Goal: Information Seeking & Learning: Learn about a topic

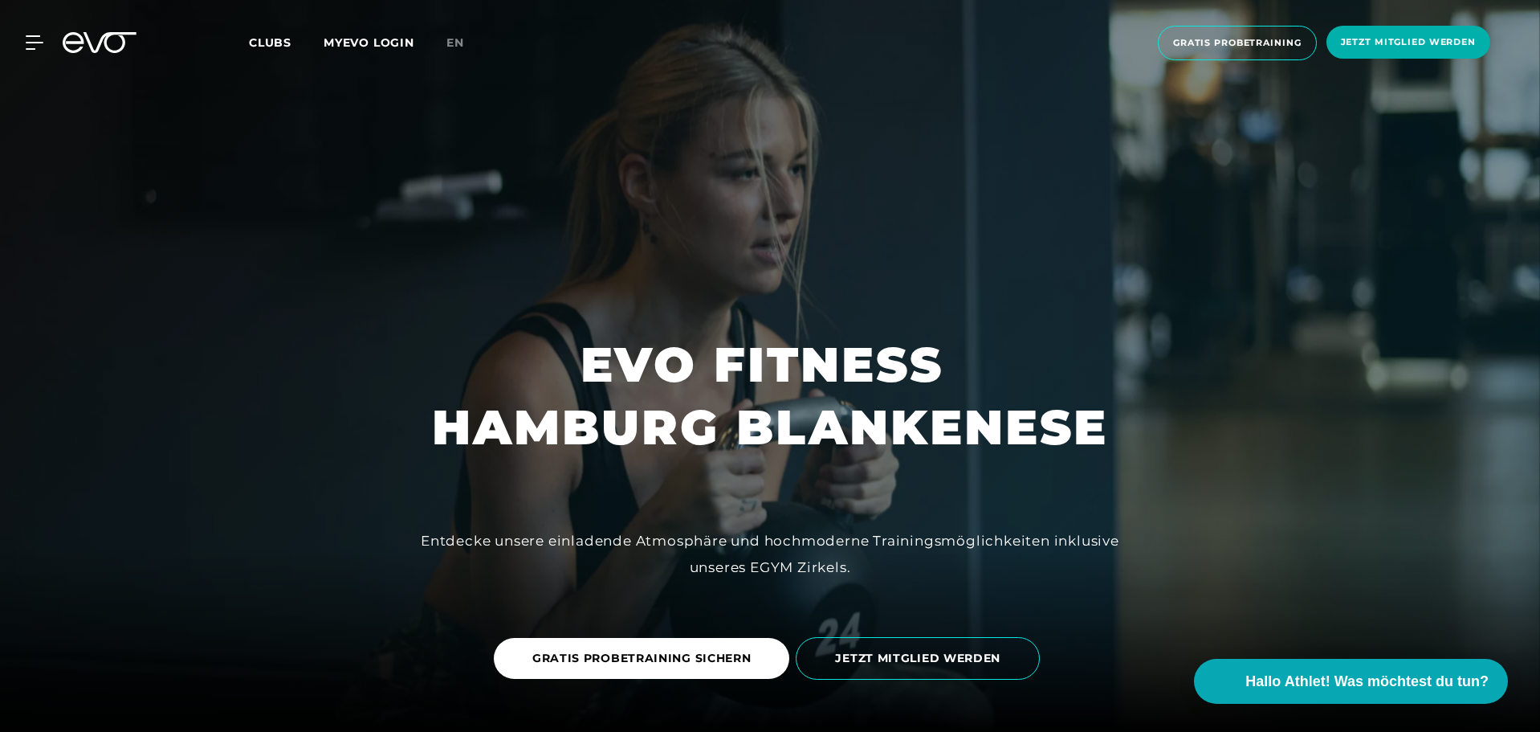
click at [279, 42] on span "Clubs" at bounding box center [270, 42] width 43 height 14
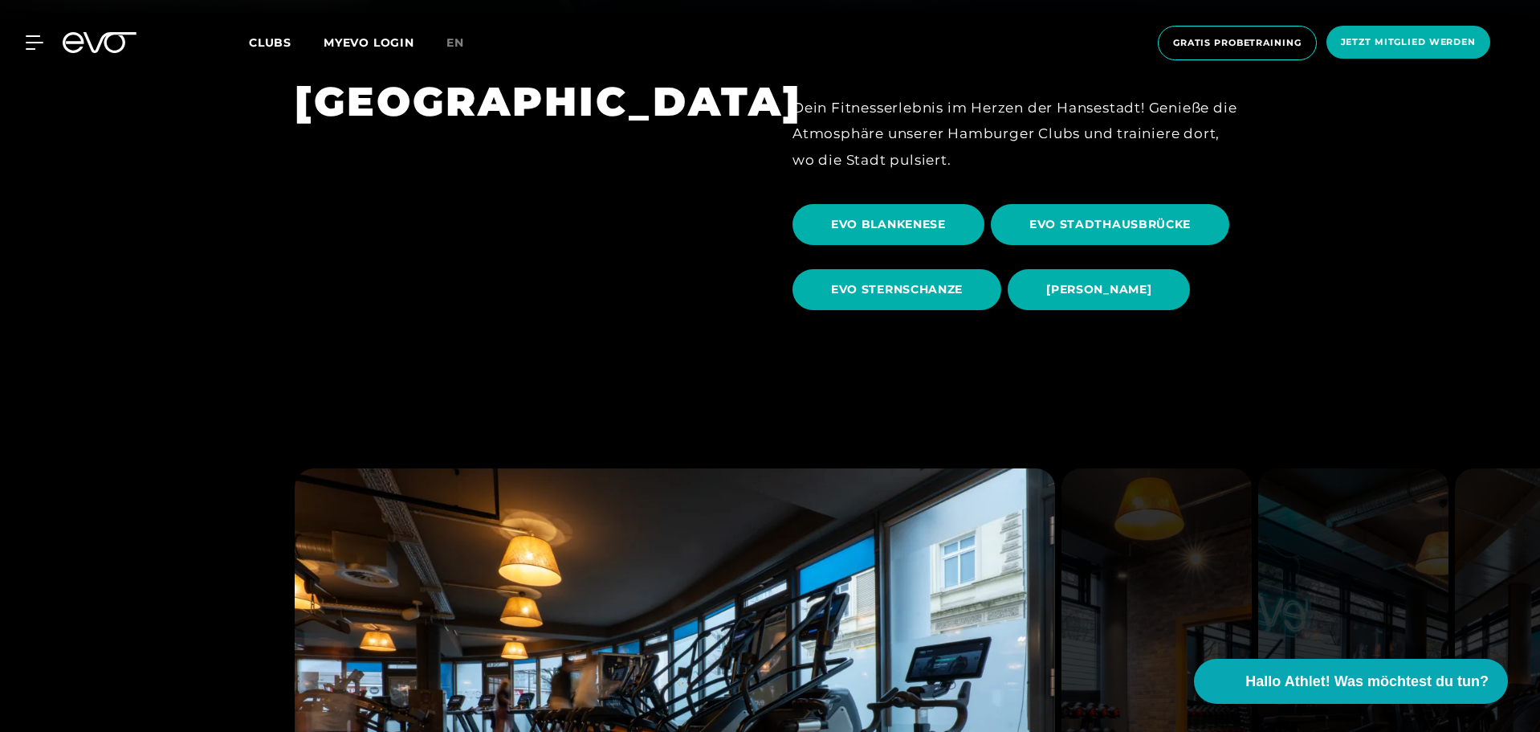
scroll to position [723, 0]
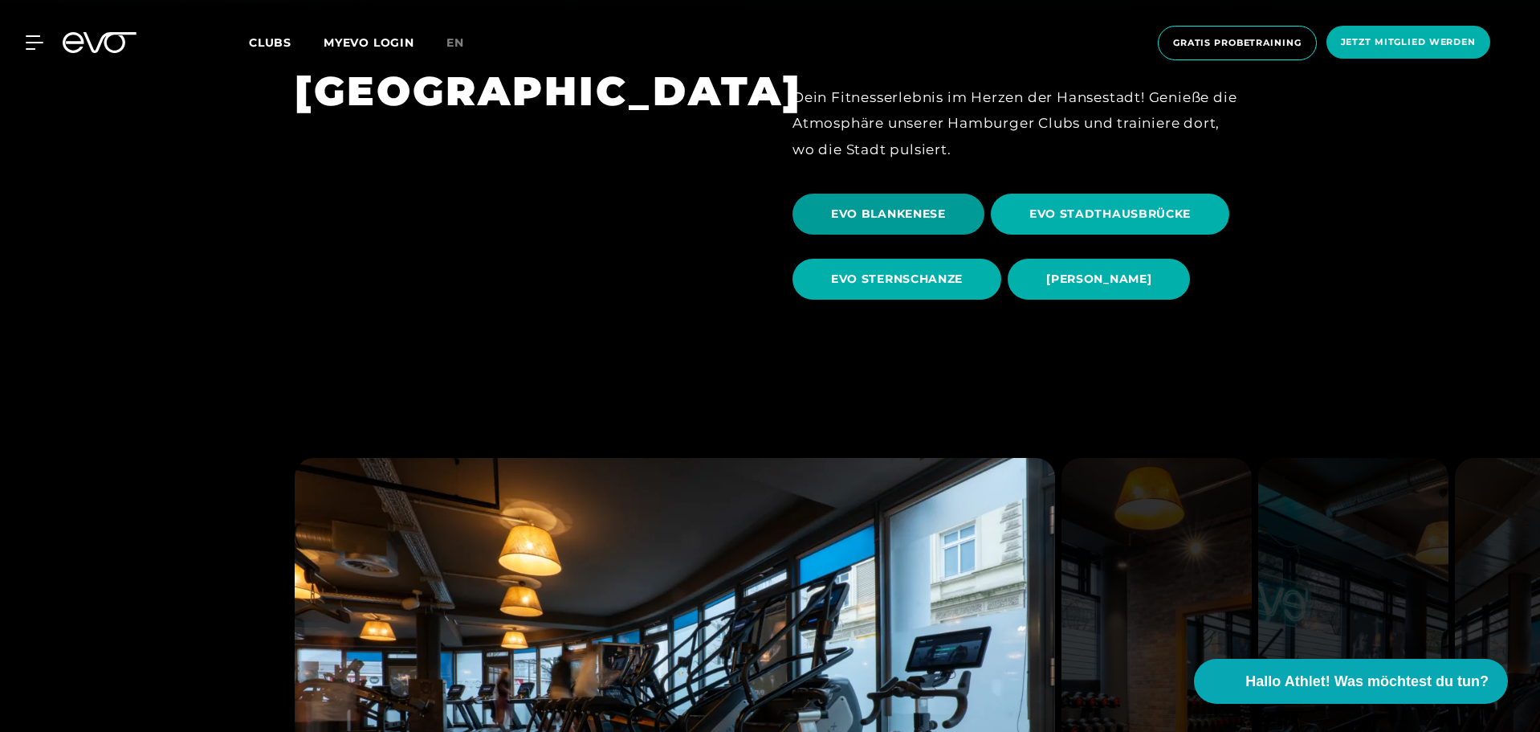
click at [907, 216] on span "EVO BLANKENESE" at bounding box center [888, 214] width 115 height 17
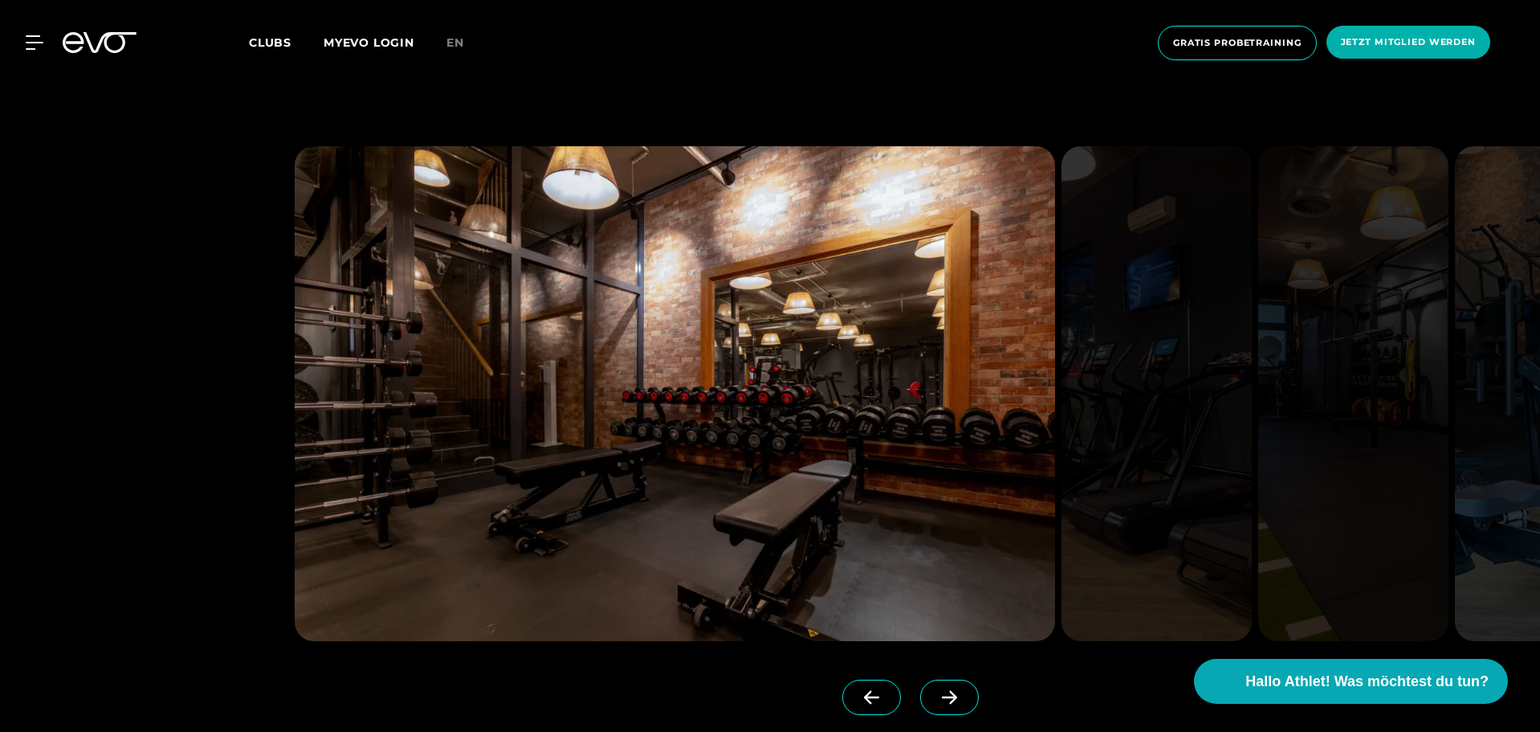
scroll to position [1526, 0]
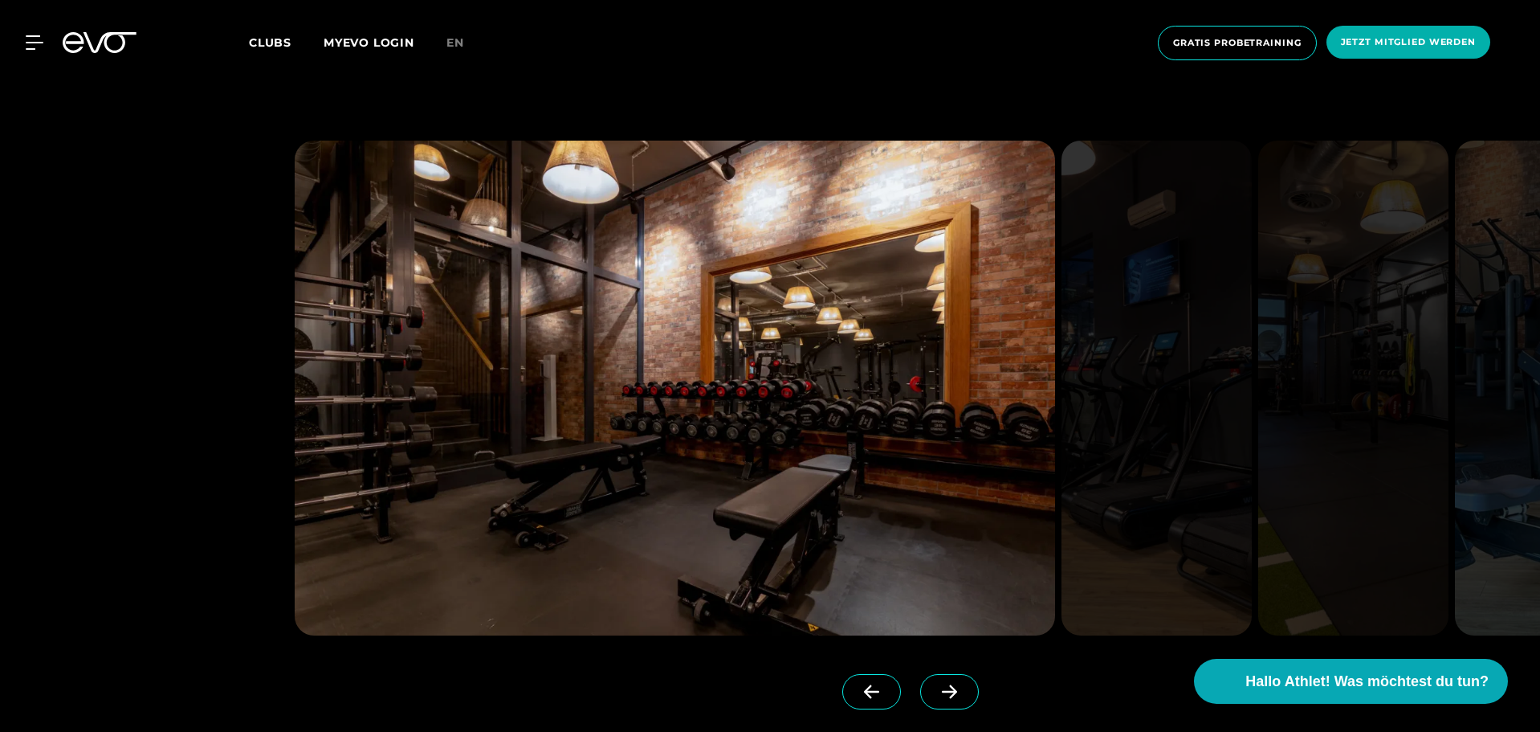
click at [936, 694] on icon at bounding box center [950, 691] width 28 height 14
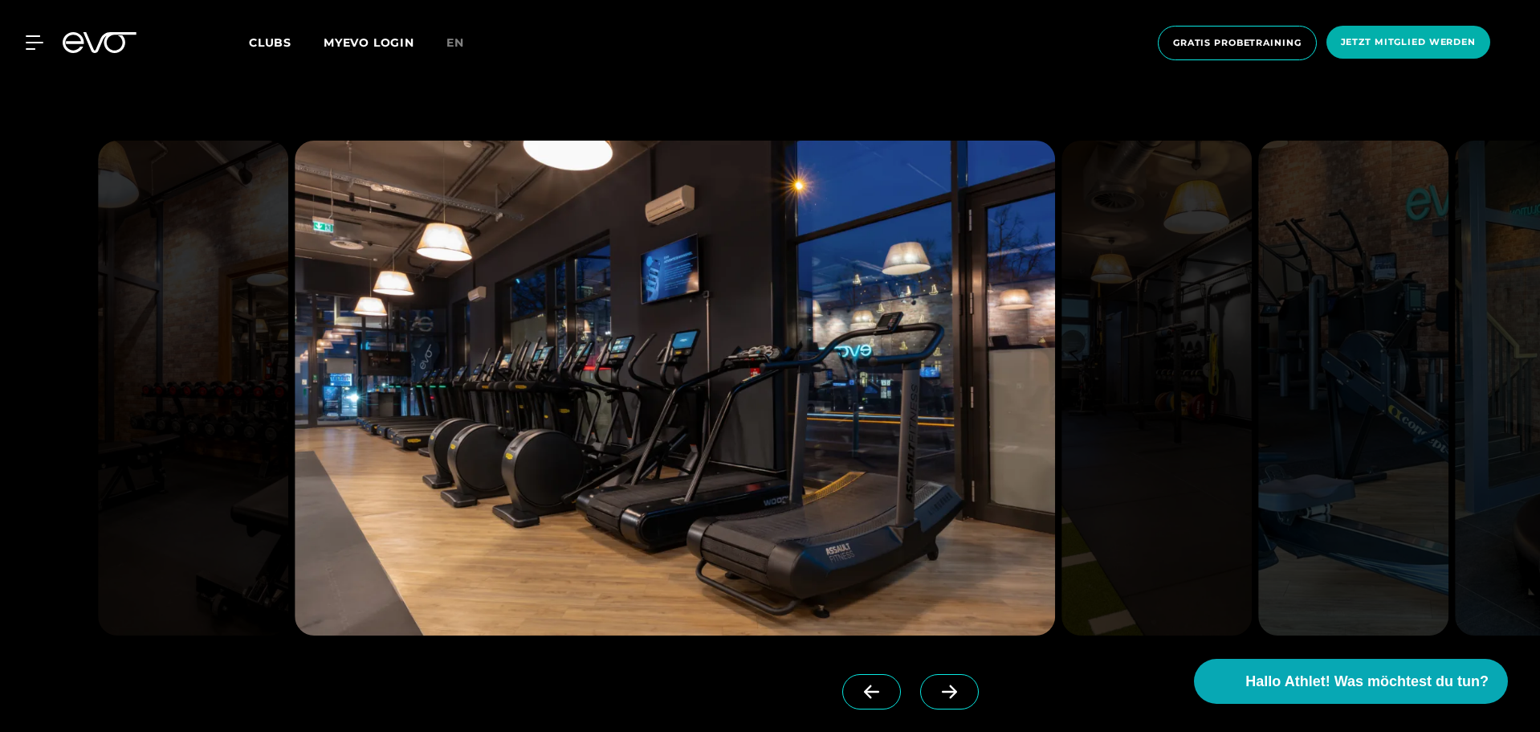
click at [936, 694] on icon at bounding box center [950, 691] width 28 height 14
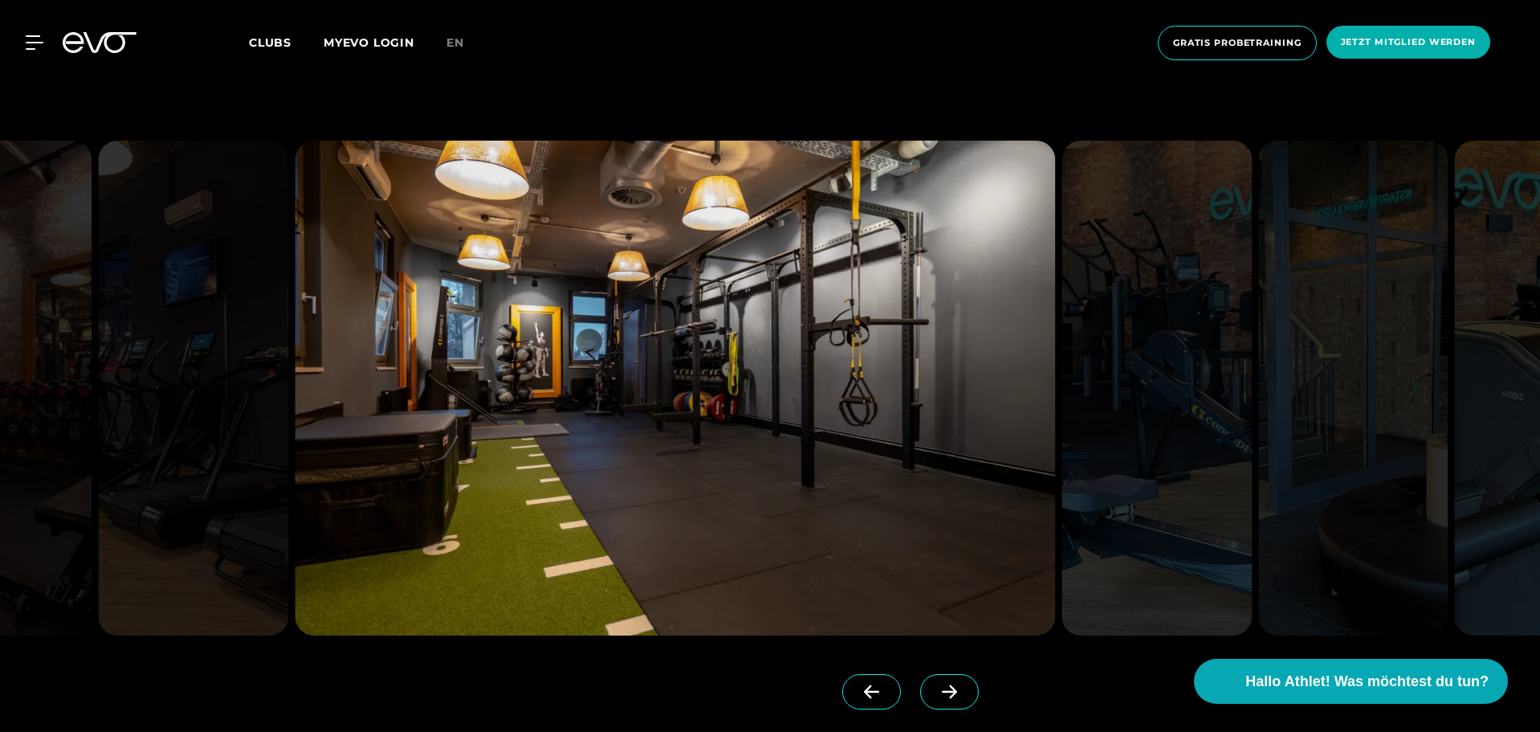
click at [936, 694] on icon at bounding box center [950, 691] width 28 height 14
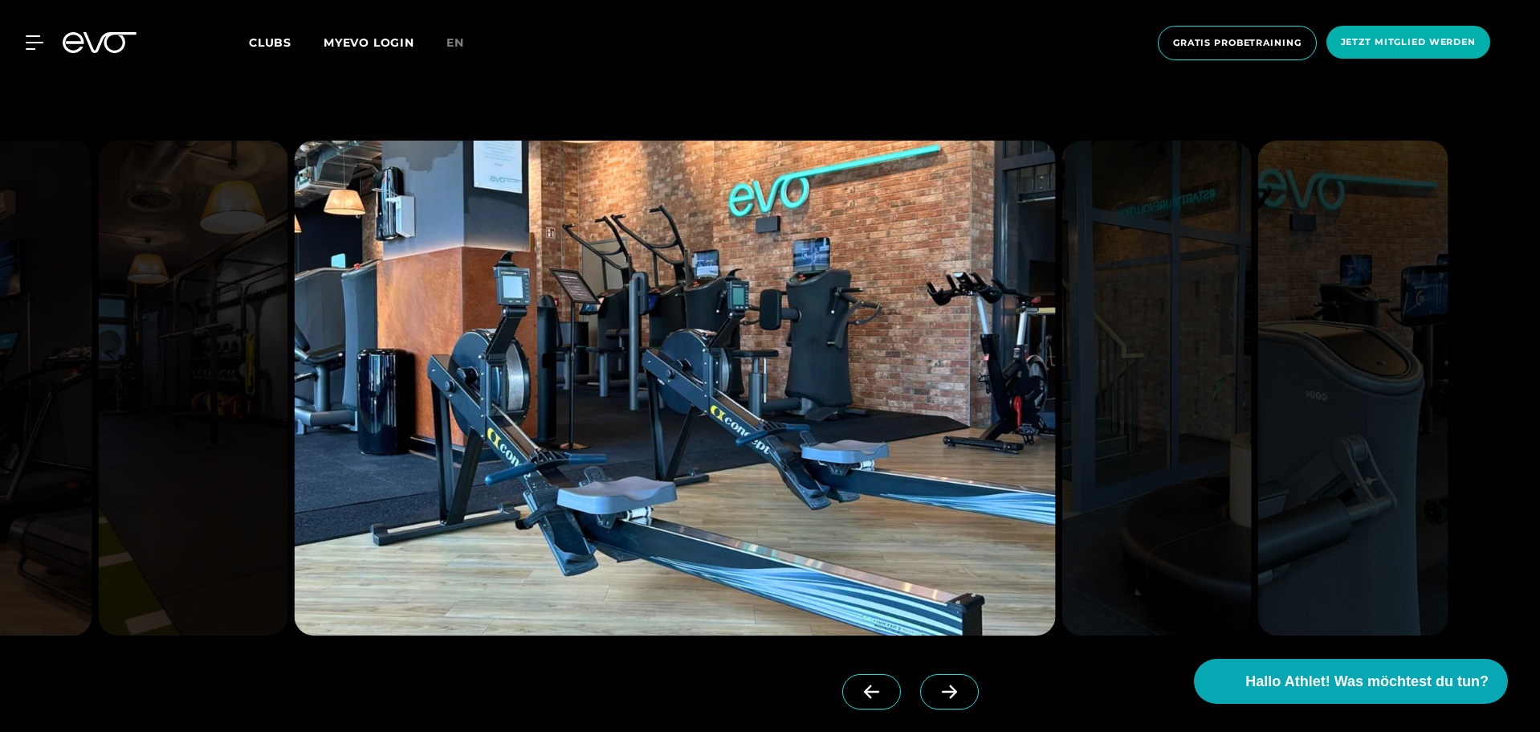
click at [936, 694] on icon at bounding box center [950, 691] width 28 height 14
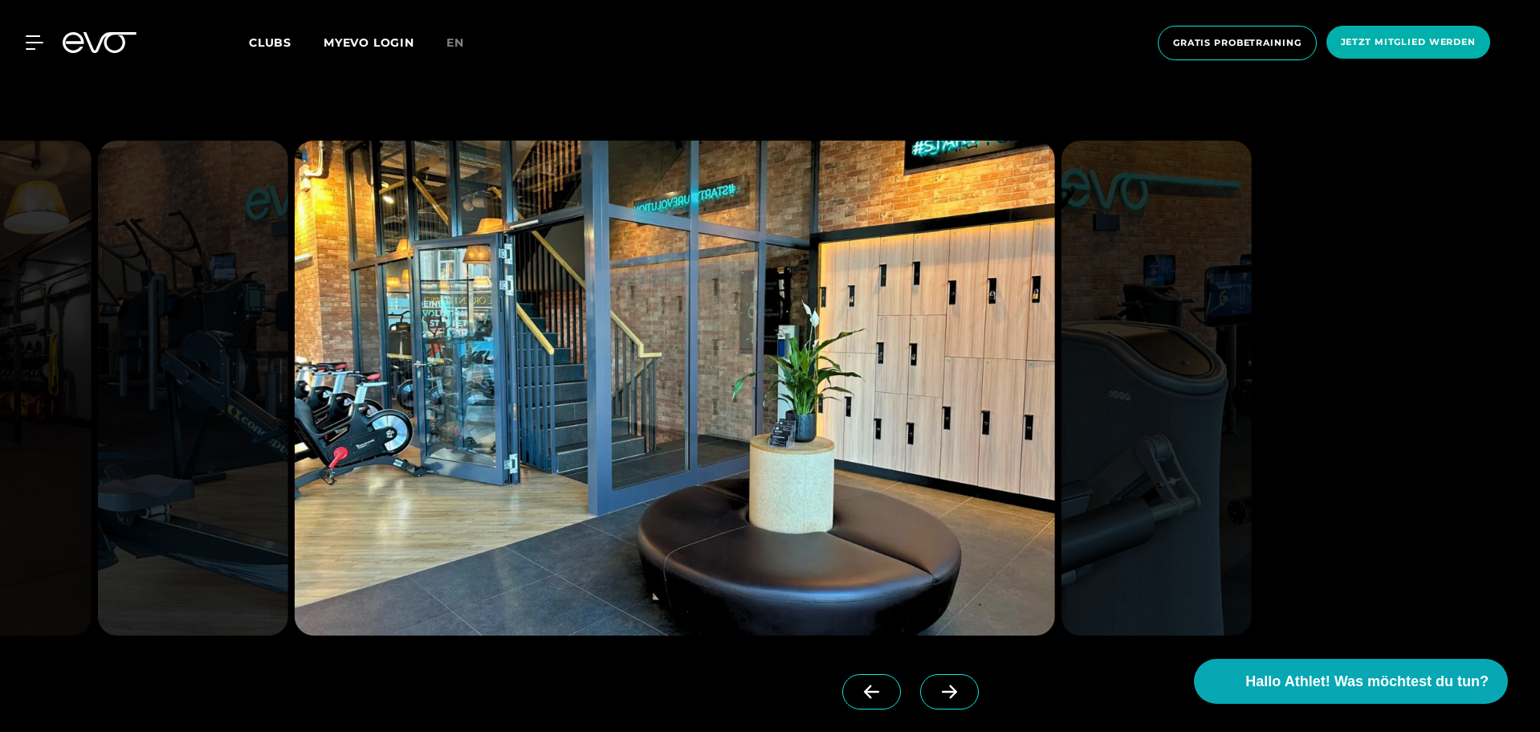
click at [862, 699] on span at bounding box center [871, 691] width 59 height 35
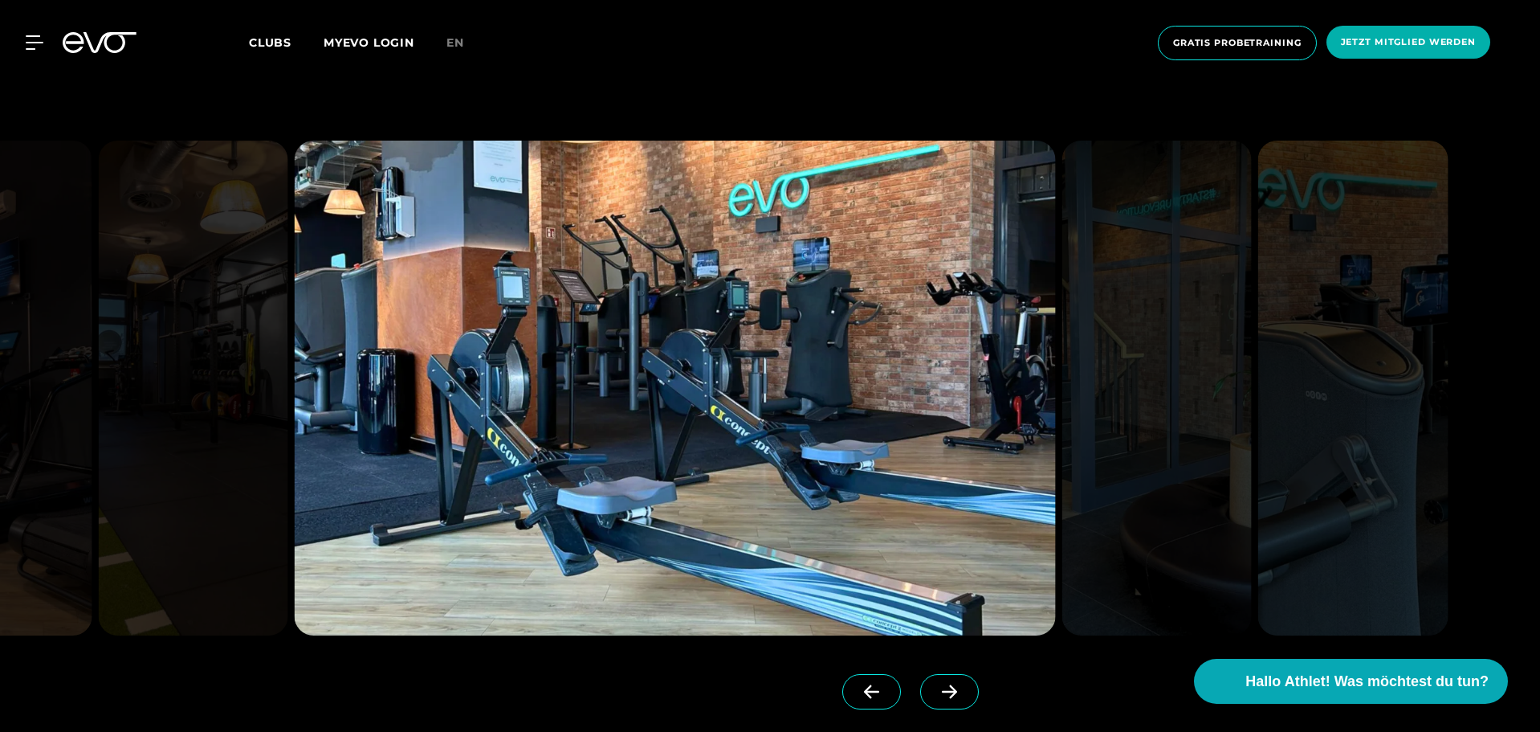
click at [928, 706] on span at bounding box center [949, 691] width 59 height 35
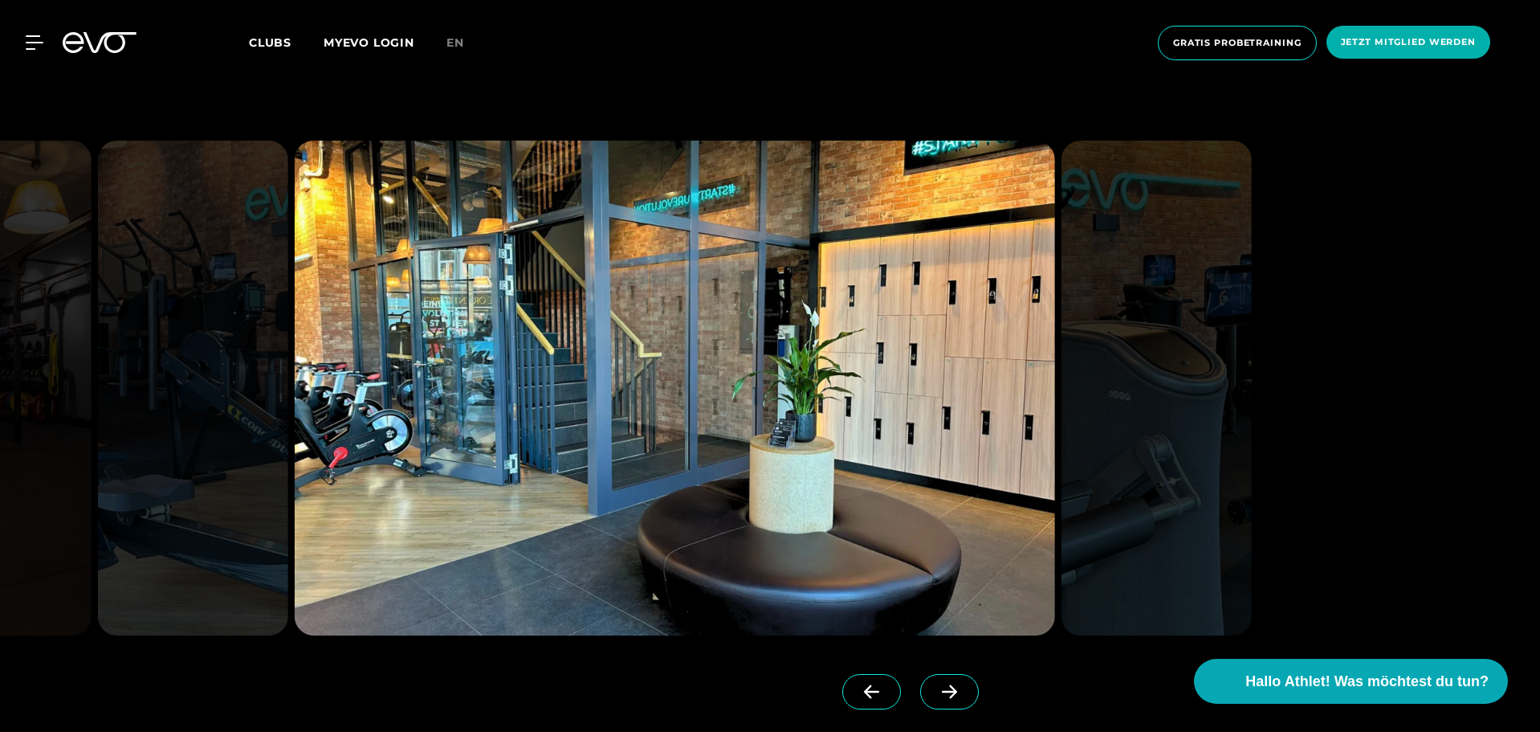
click at [928, 706] on span at bounding box center [949, 691] width 59 height 35
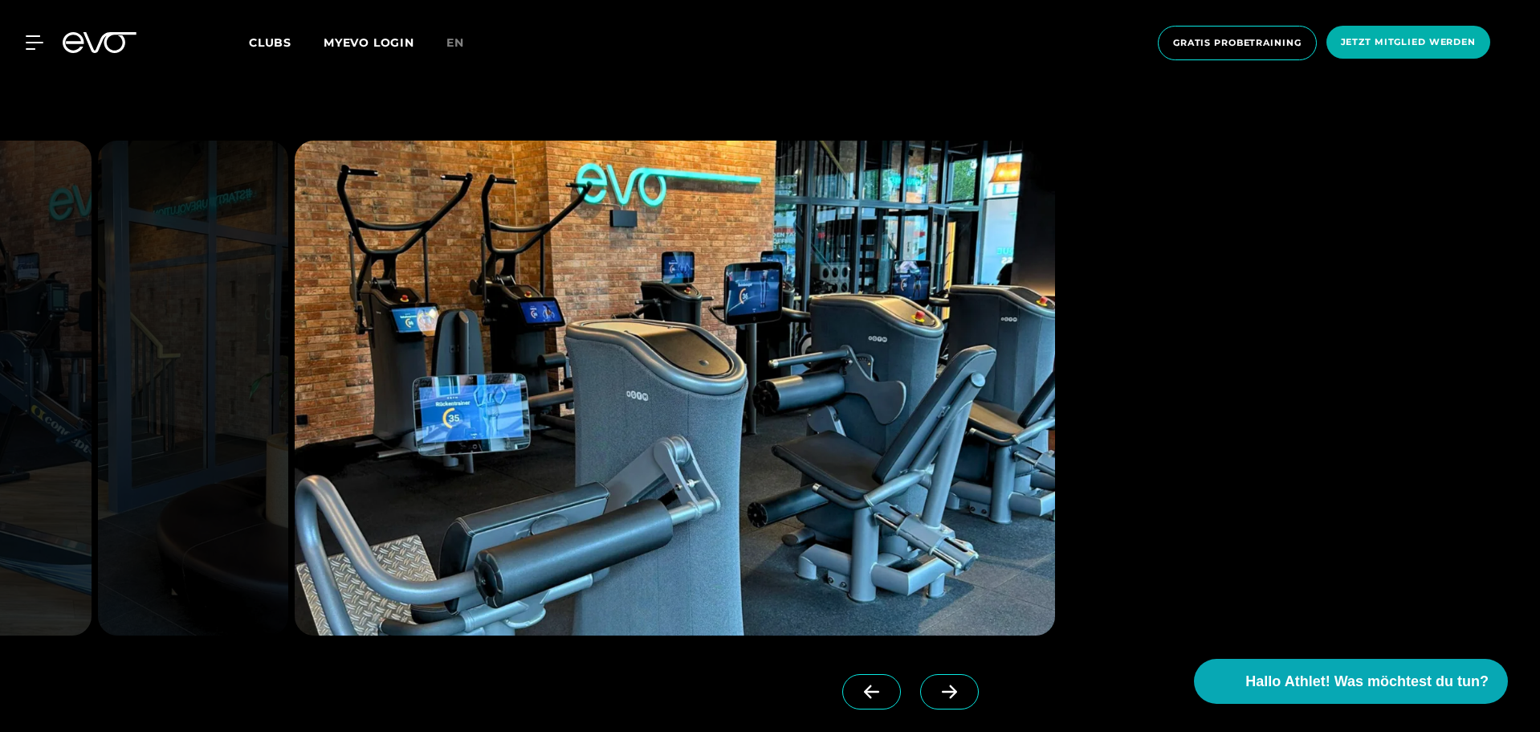
click at [872, 704] on link at bounding box center [874, 706] width 65 height 64
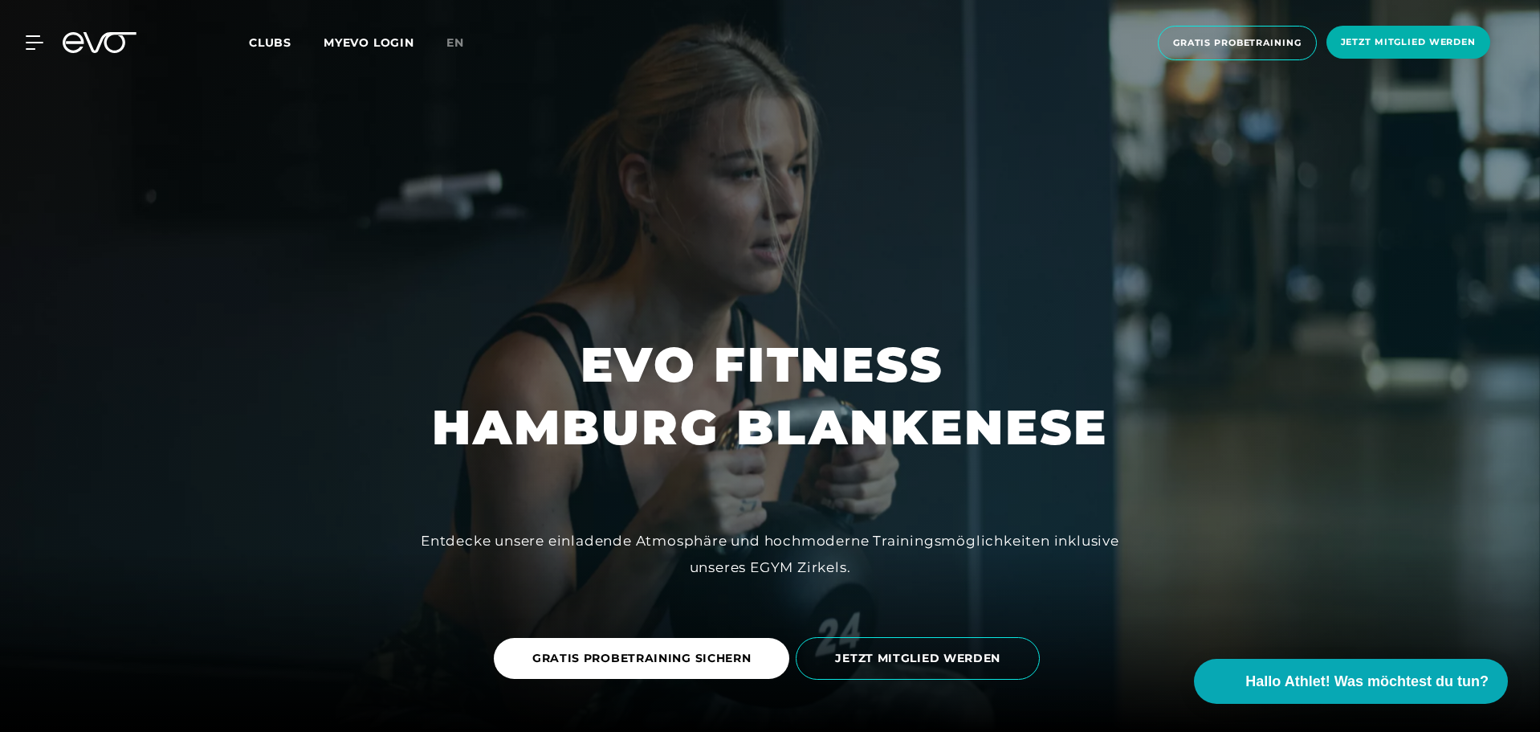
click at [240, 37] on div "MyEVO Login Über EVO Mitgliedschaften Probetraining TAGESPASS EVO Studios Düsse…" at bounding box center [770, 43] width 1534 height 60
click at [266, 47] on span "Clubs" at bounding box center [270, 42] width 43 height 14
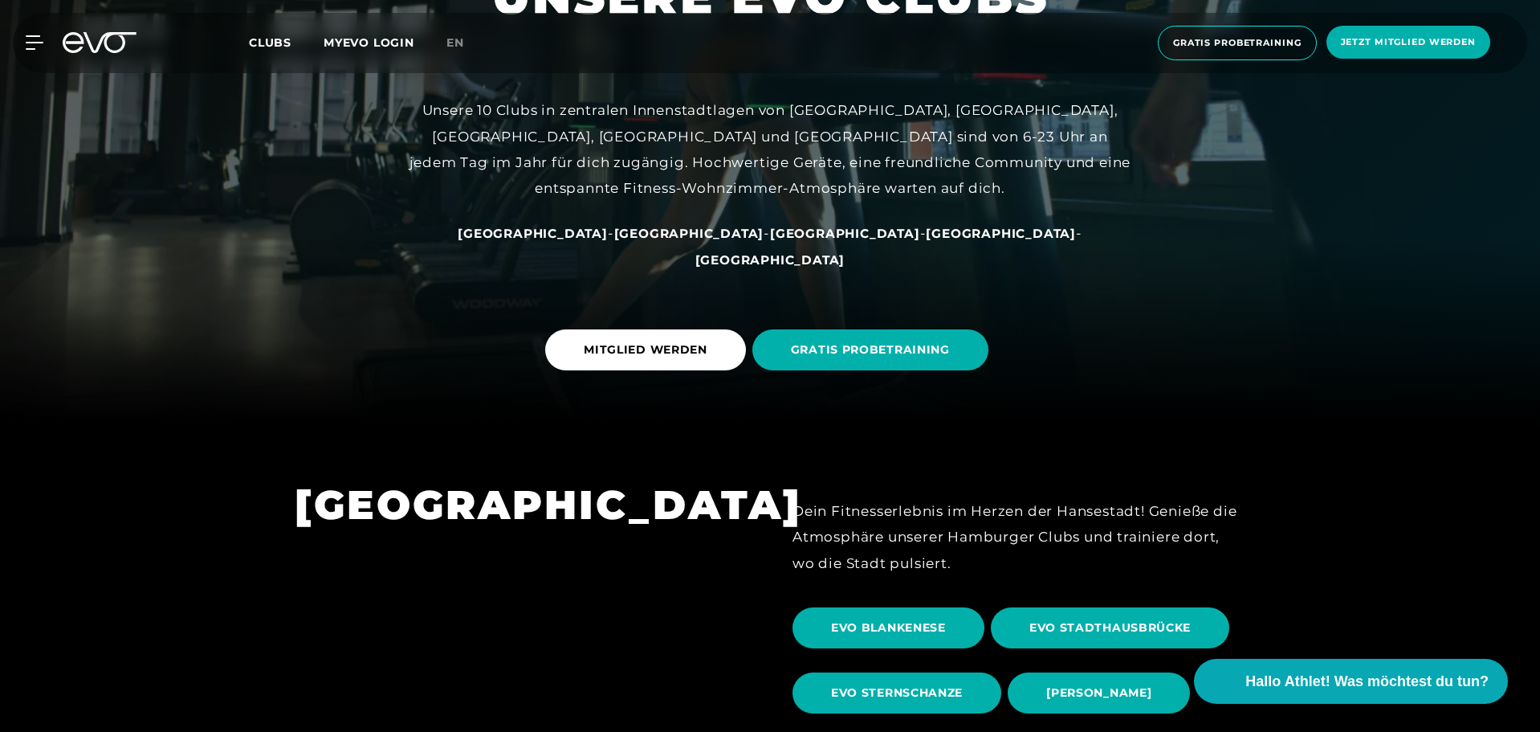
scroll to position [321, 0]
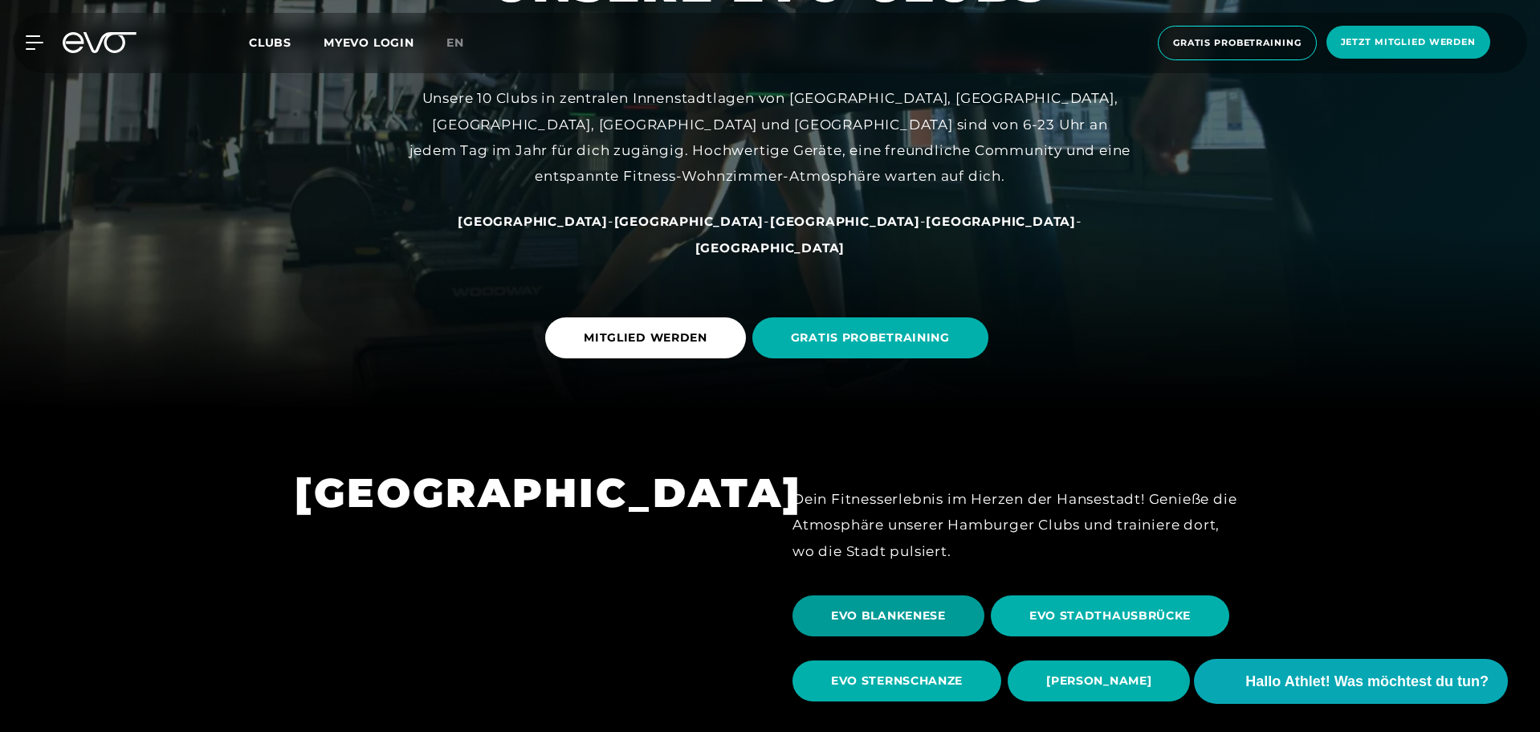
click at [944, 614] on span "EVO BLANKENESE" at bounding box center [888, 615] width 115 height 17
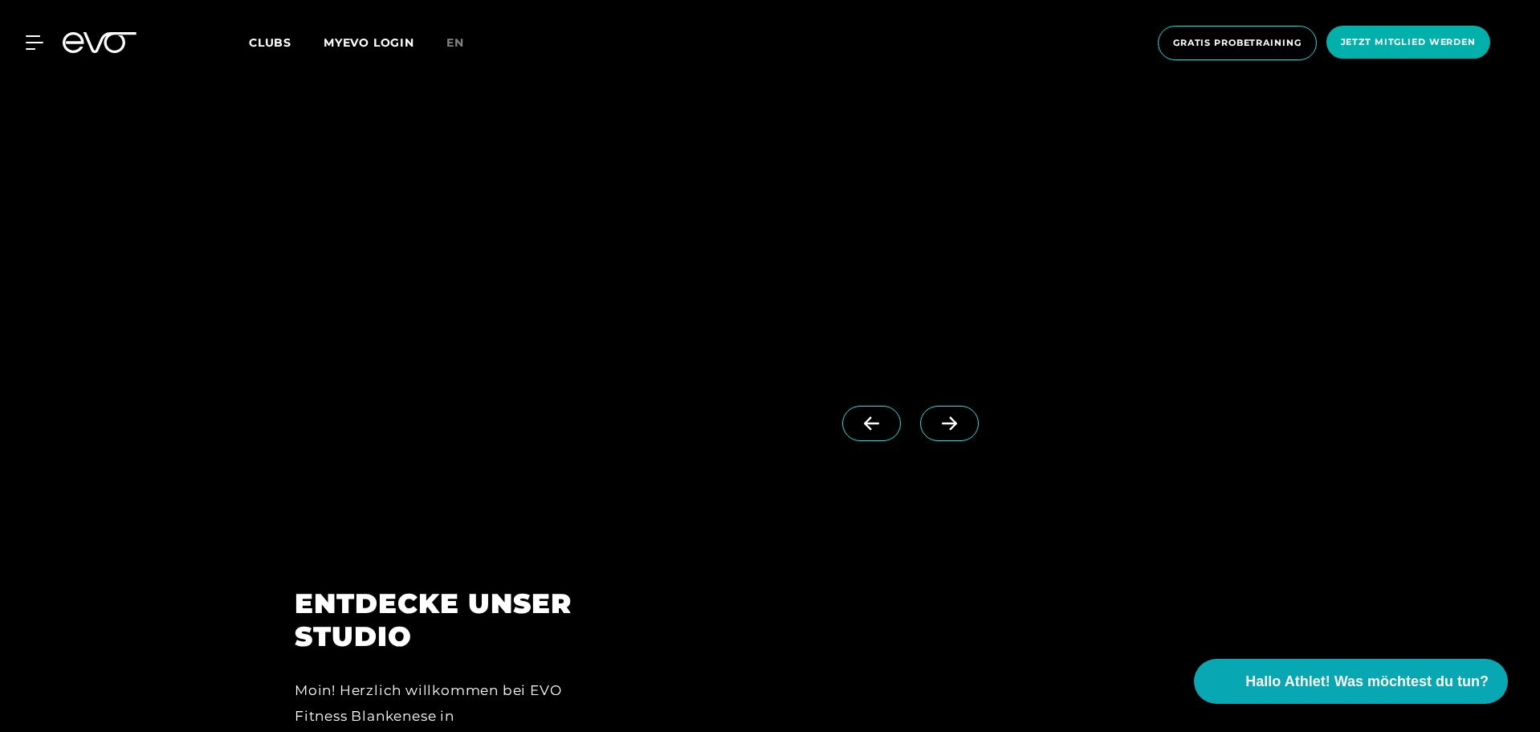
scroll to position [1767, 0]
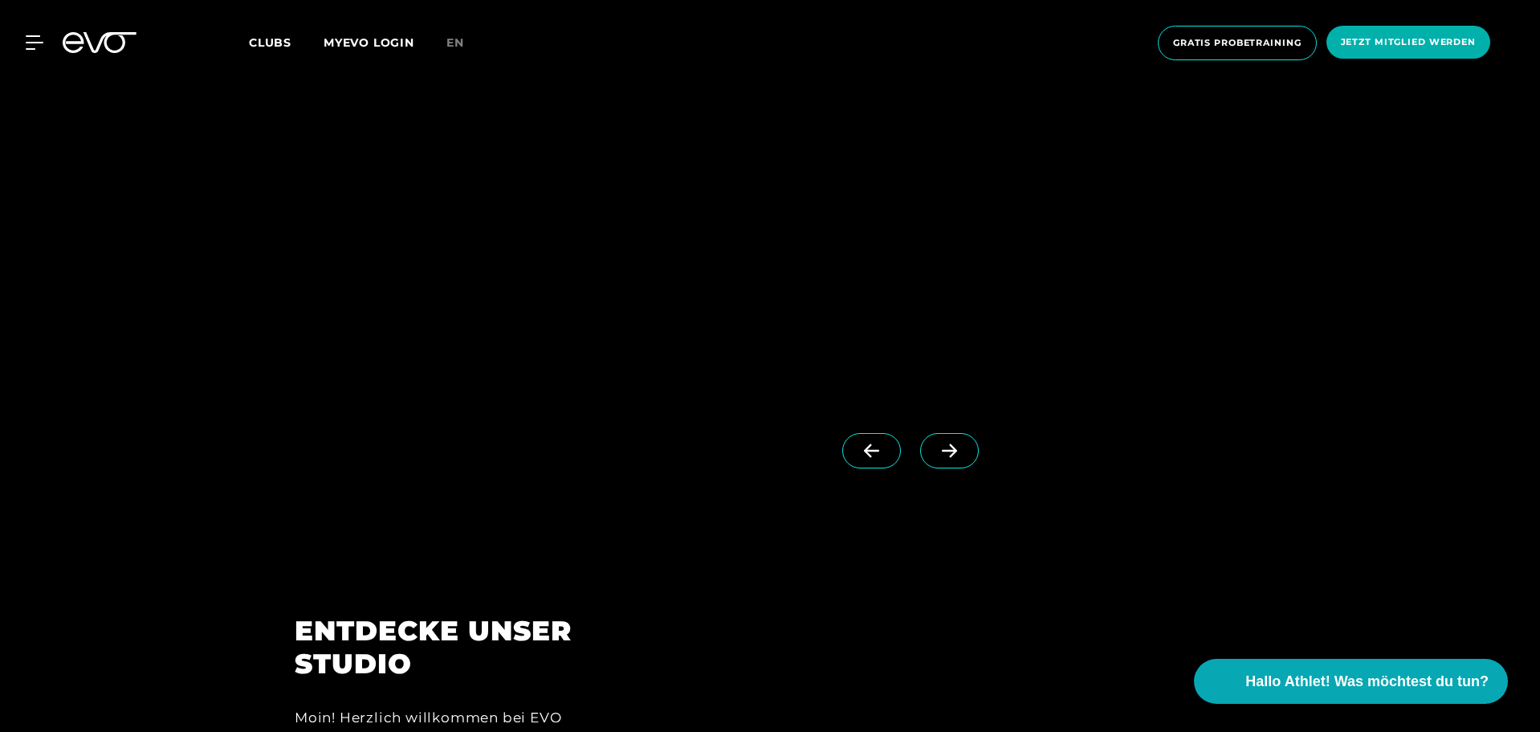
click at [938, 457] on span at bounding box center [949, 450] width 59 height 35
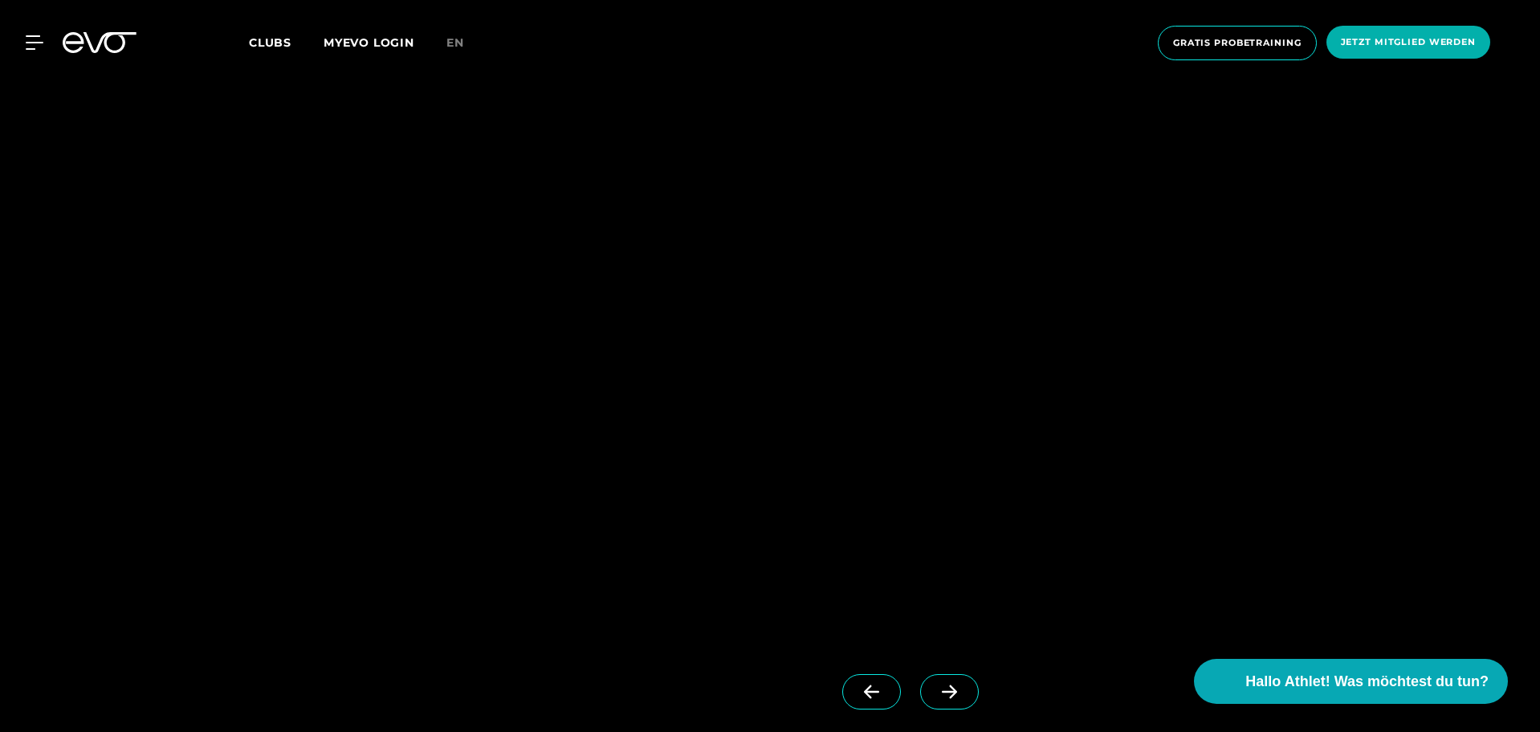
click at [861, 681] on span at bounding box center [871, 691] width 59 height 35
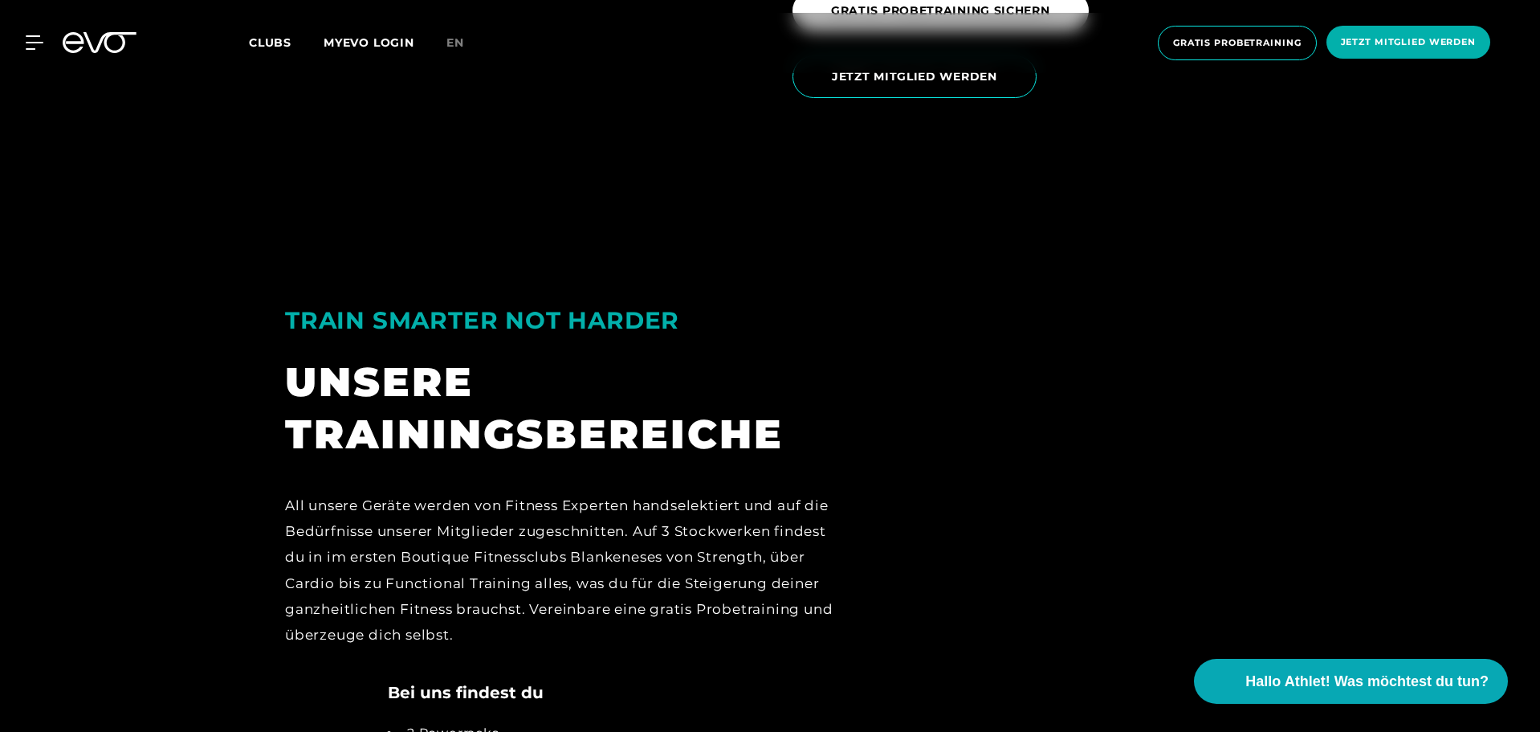
scroll to position [2731, 0]
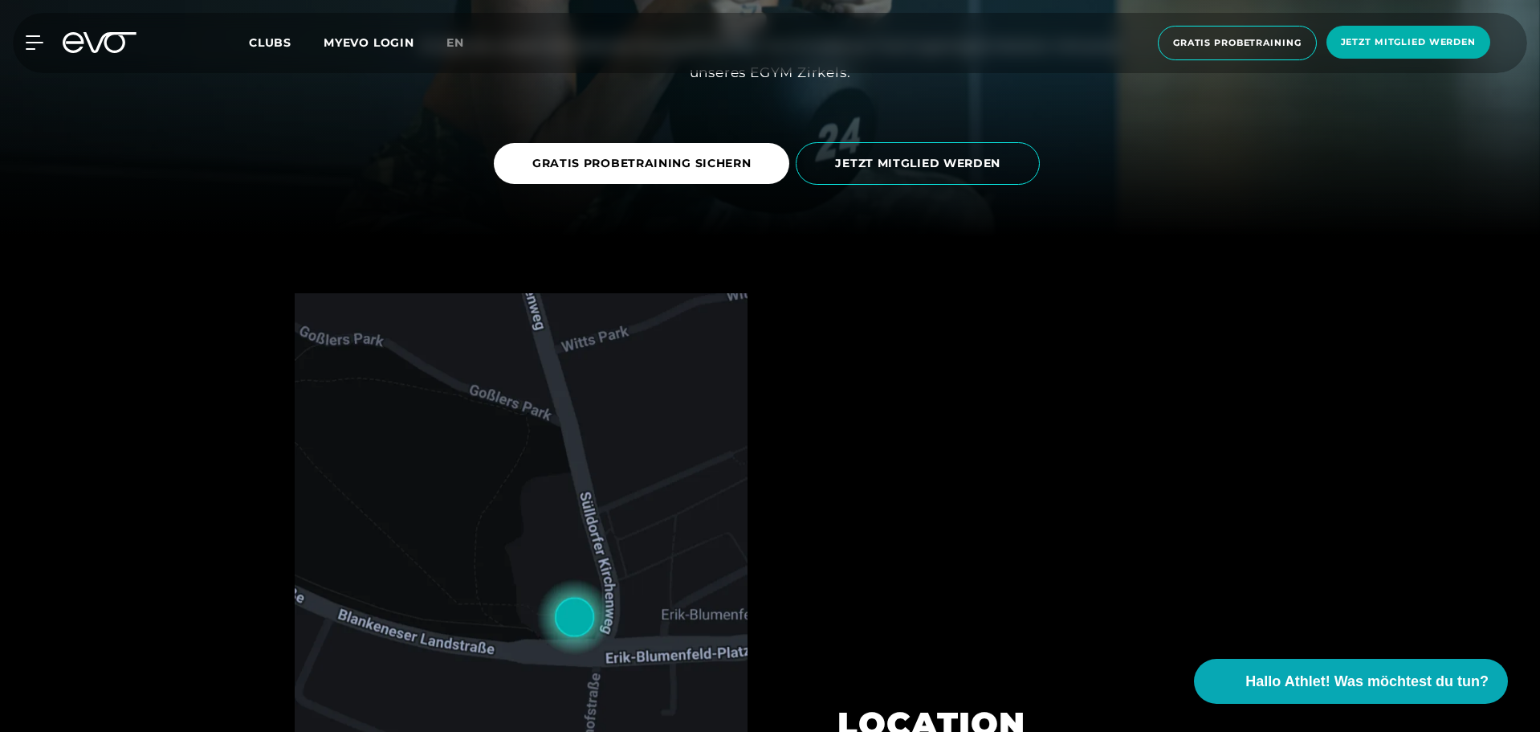
scroll to position [321, 0]
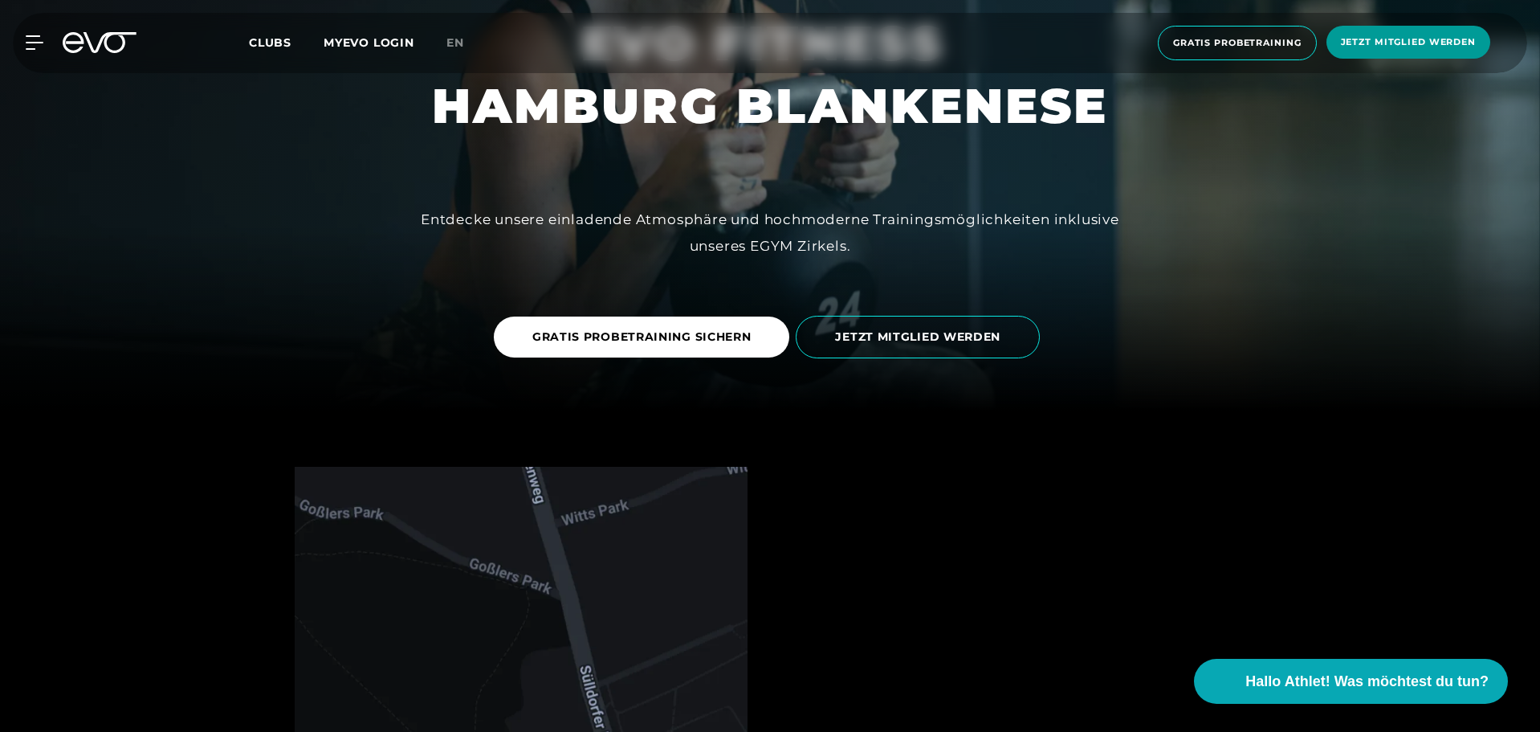
click at [1381, 35] on span "Jetzt Mitglied werden" at bounding box center [1408, 42] width 135 height 14
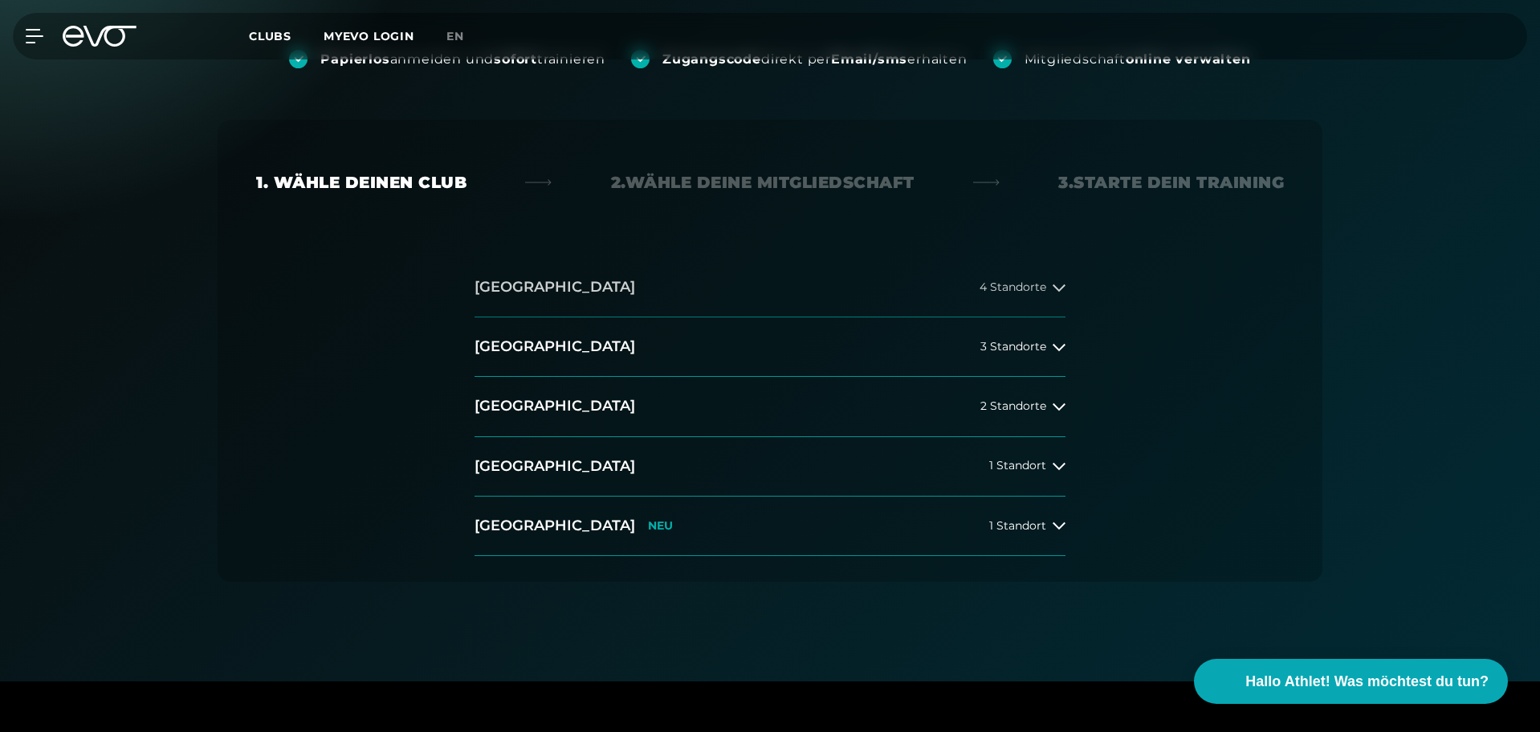
scroll to position [241, 0]
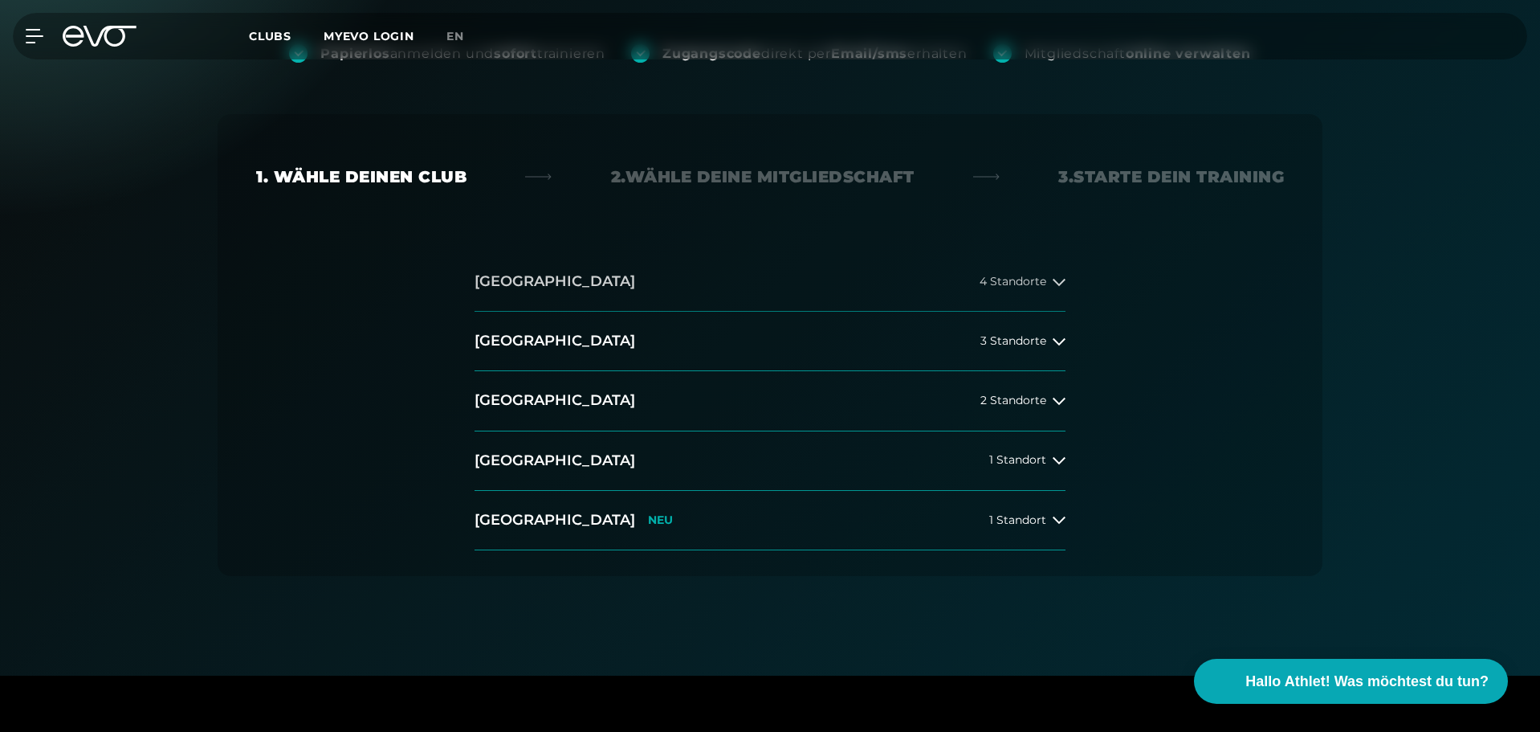
click at [1049, 277] on div "4 Standorte" at bounding box center [1023, 281] width 86 height 13
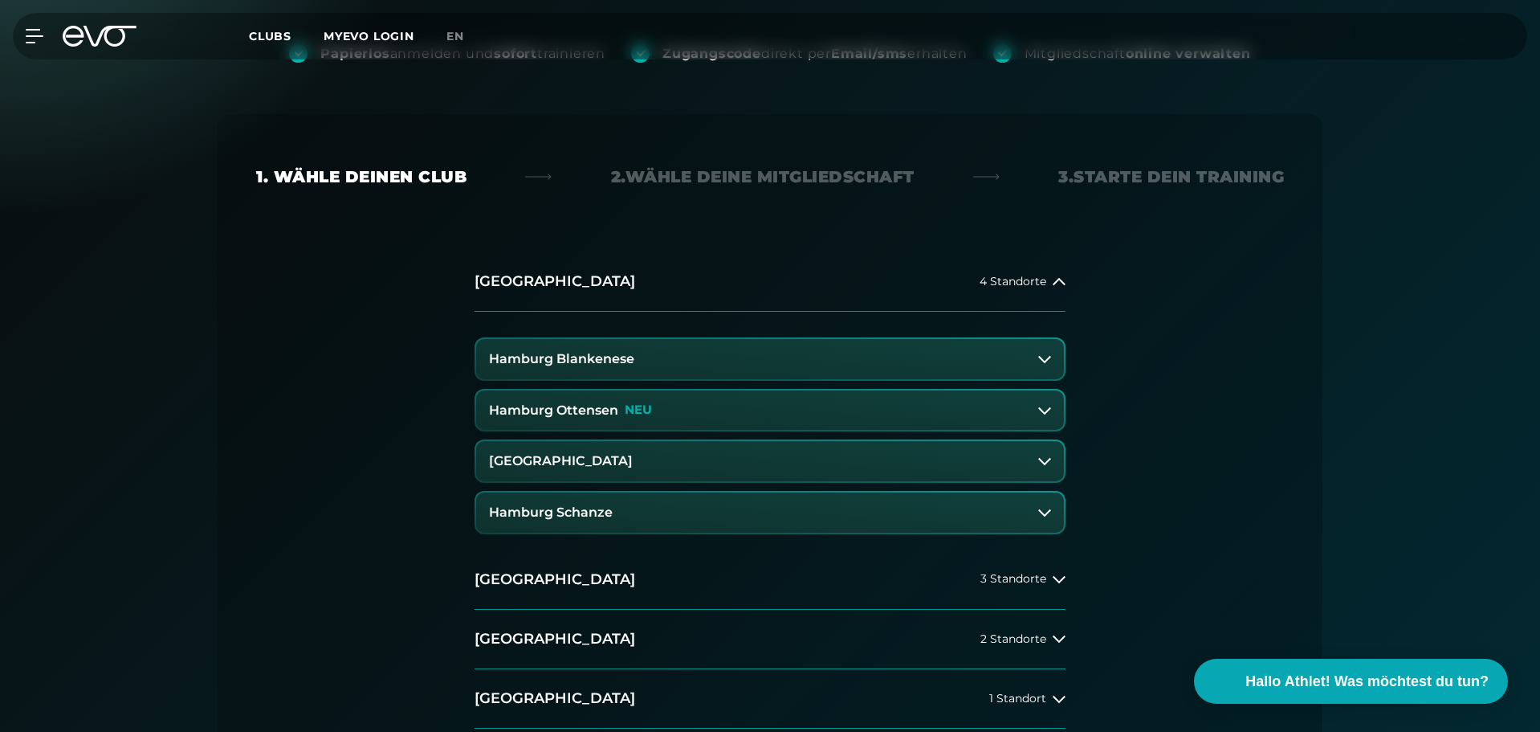
click at [640, 360] on button "Hamburg Blankenese" at bounding box center [770, 359] width 588 height 40
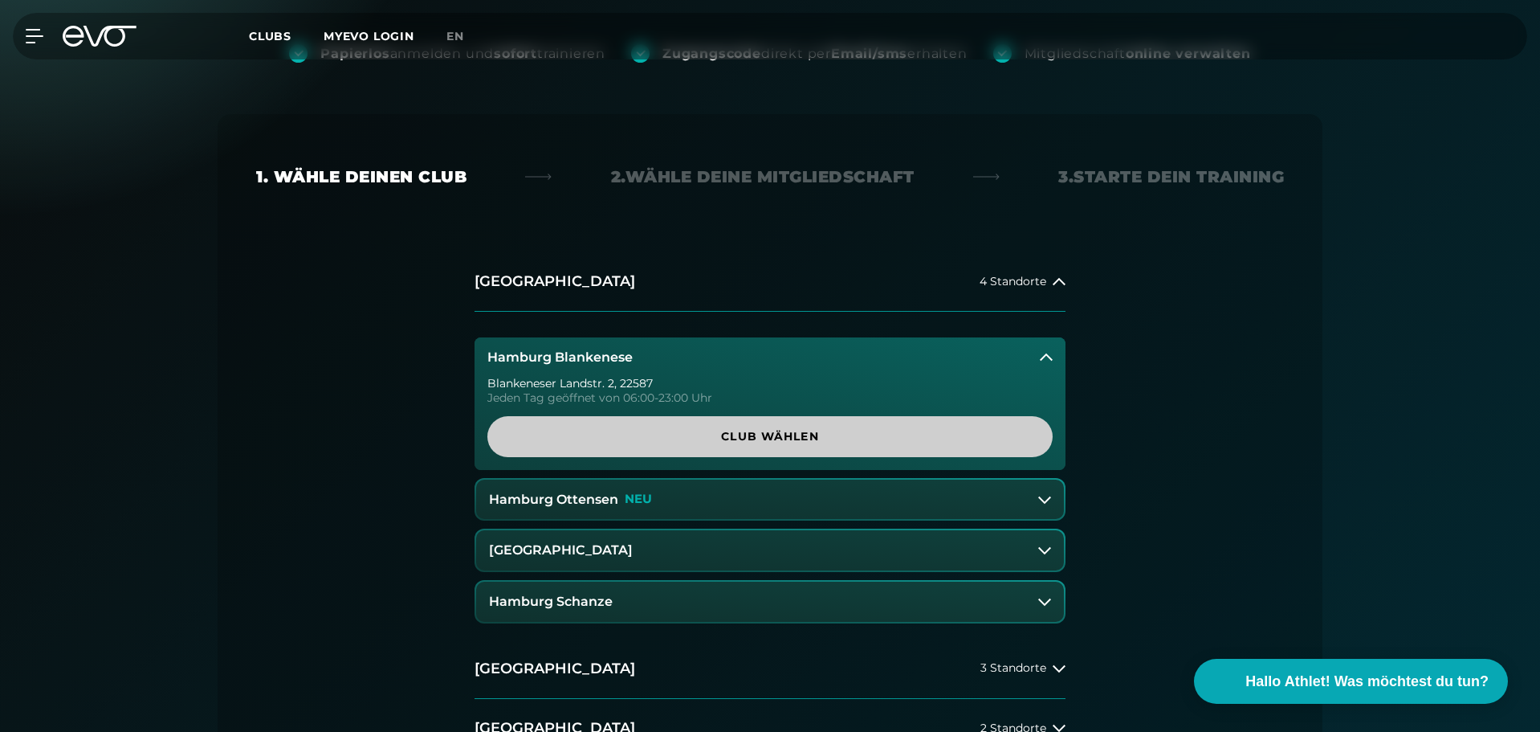
click at [647, 442] on span "Club wählen" at bounding box center [770, 436] width 488 height 17
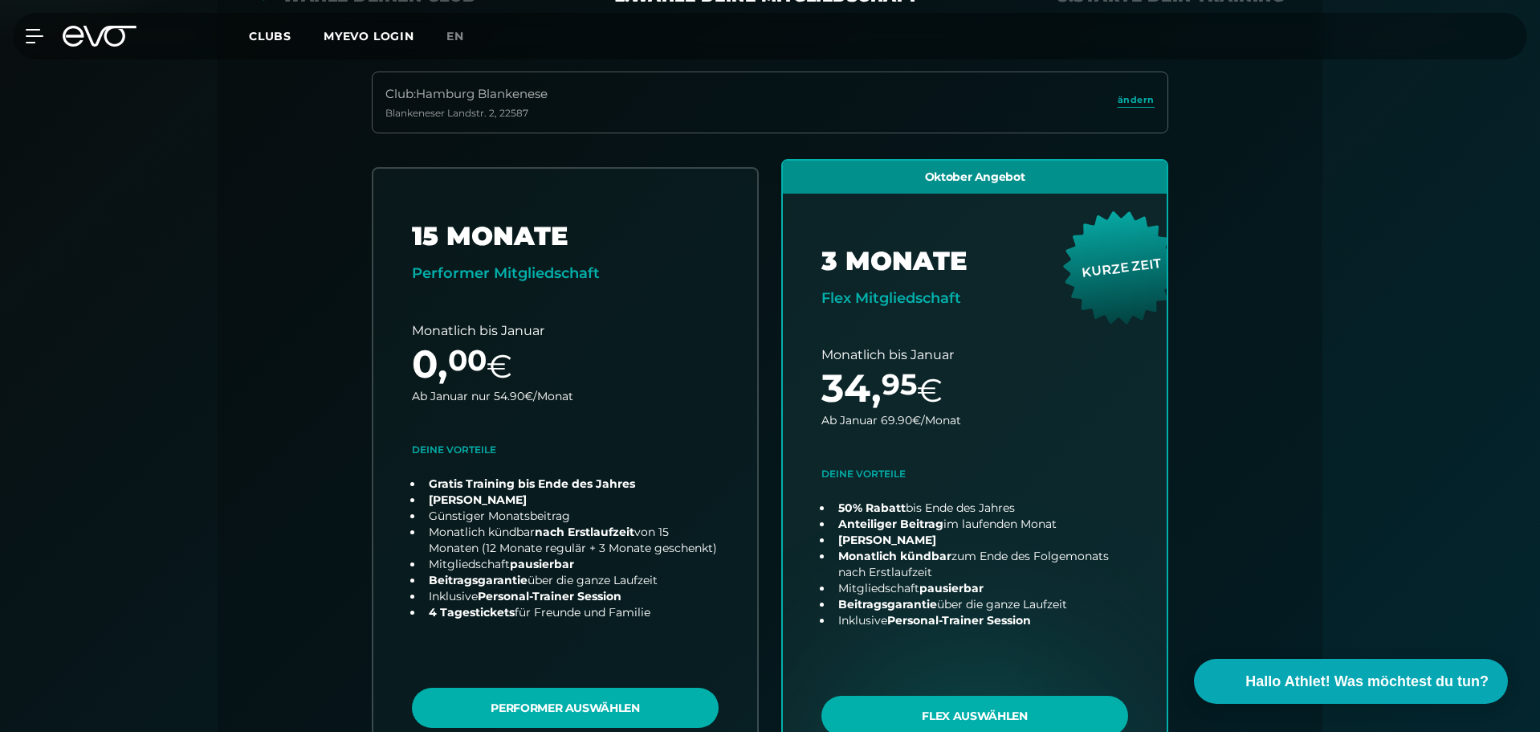
scroll to position [275, 0]
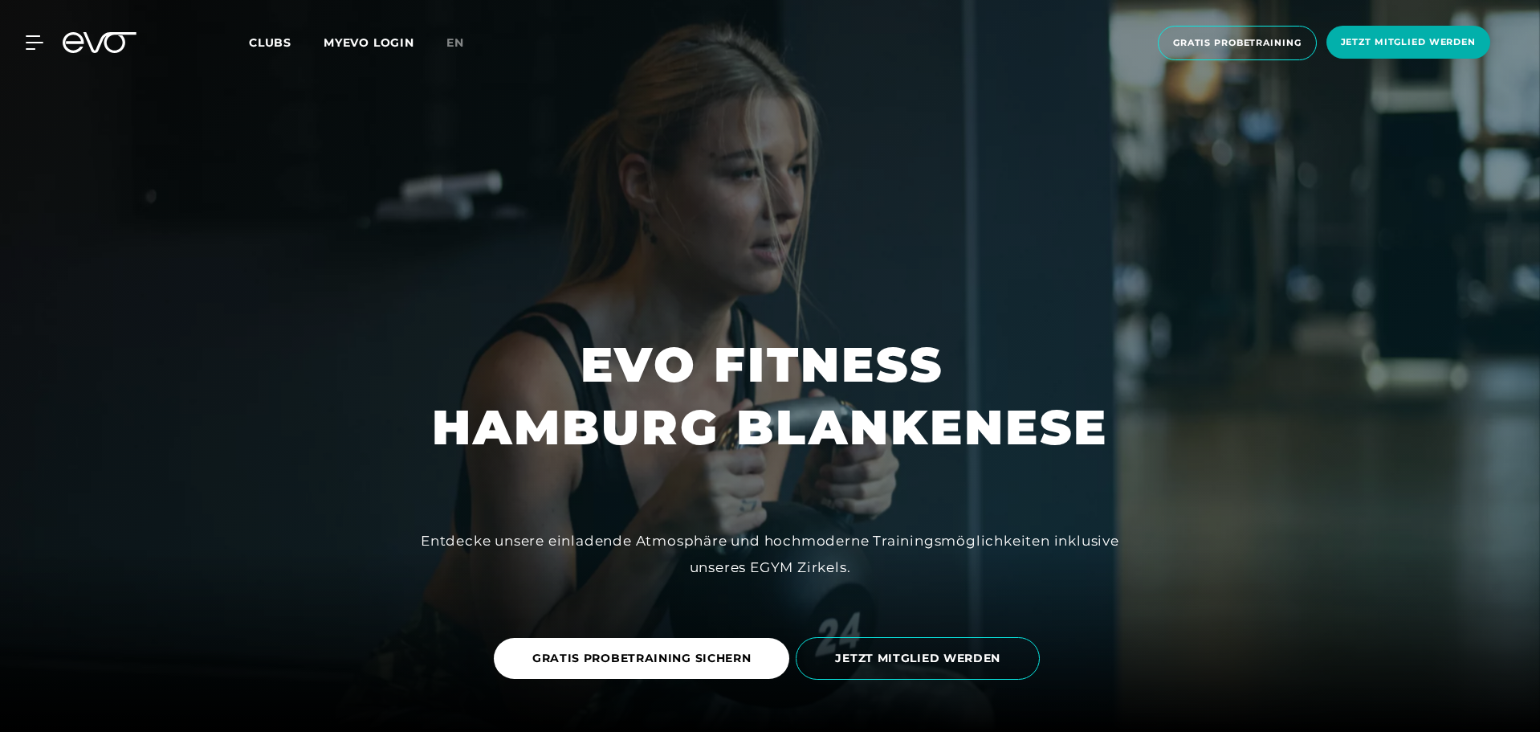
click at [269, 43] on span "Clubs" at bounding box center [270, 42] width 43 height 14
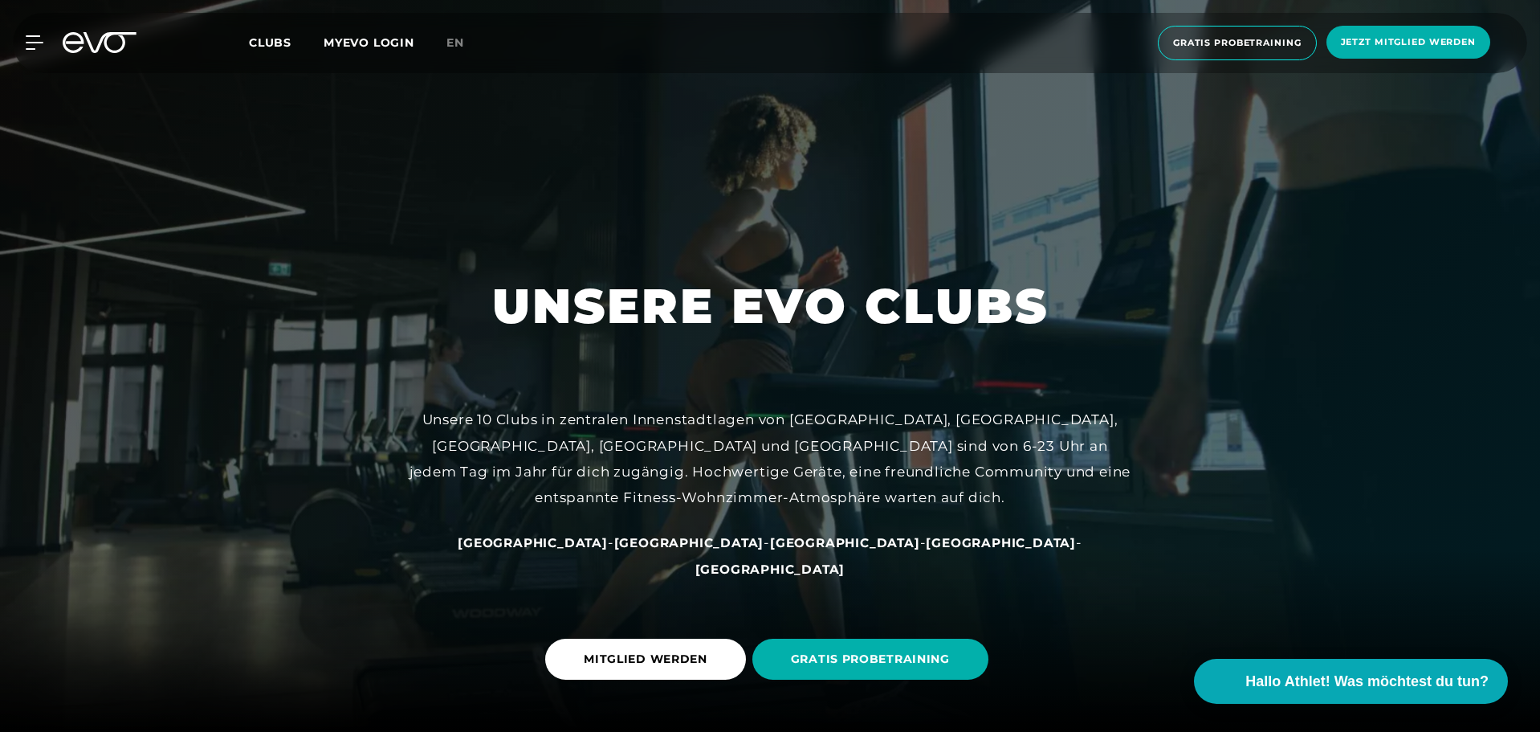
scroll to position [402, 0]
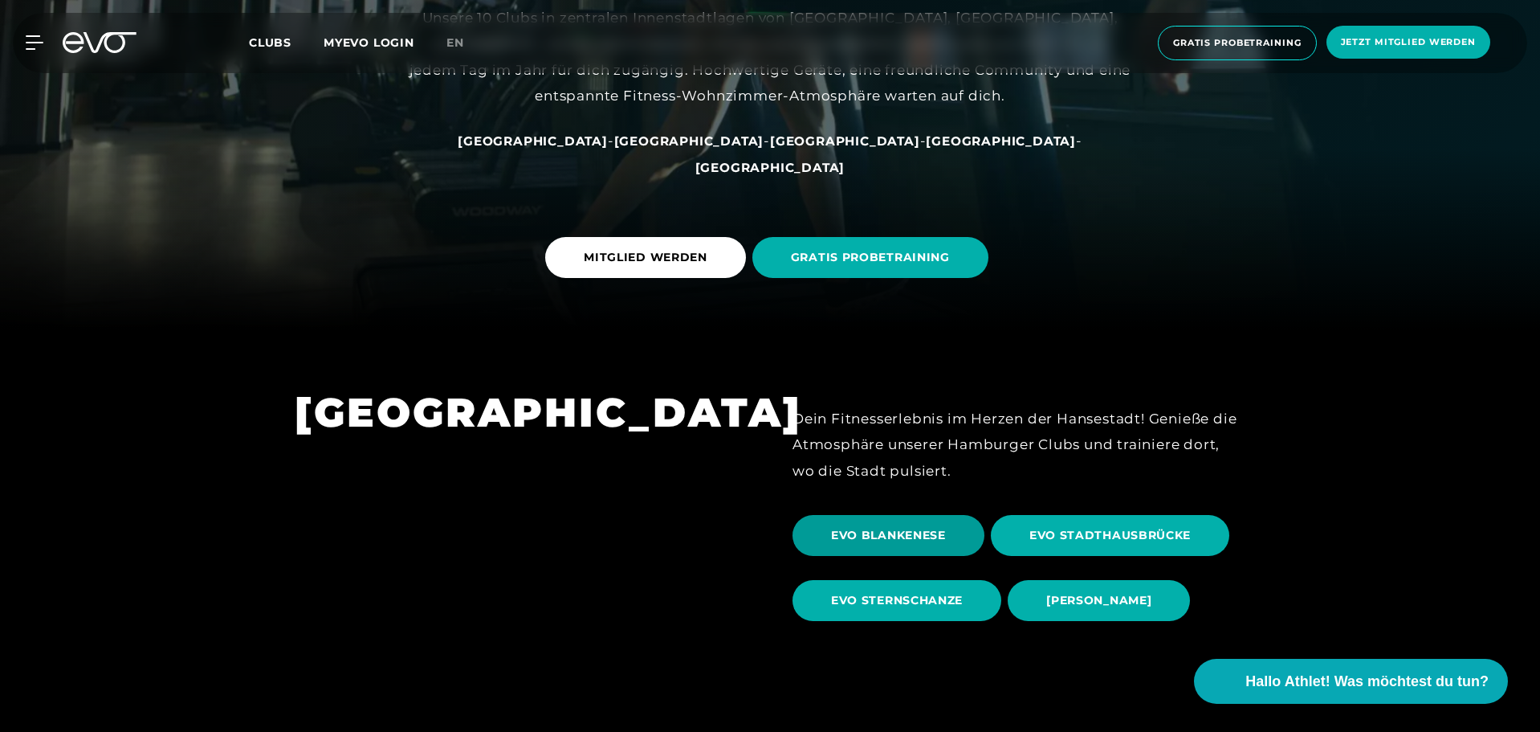
click at [891, 546] on span "EVO BLANKENESE" at bounding box center [889, 535] width 192 height 41
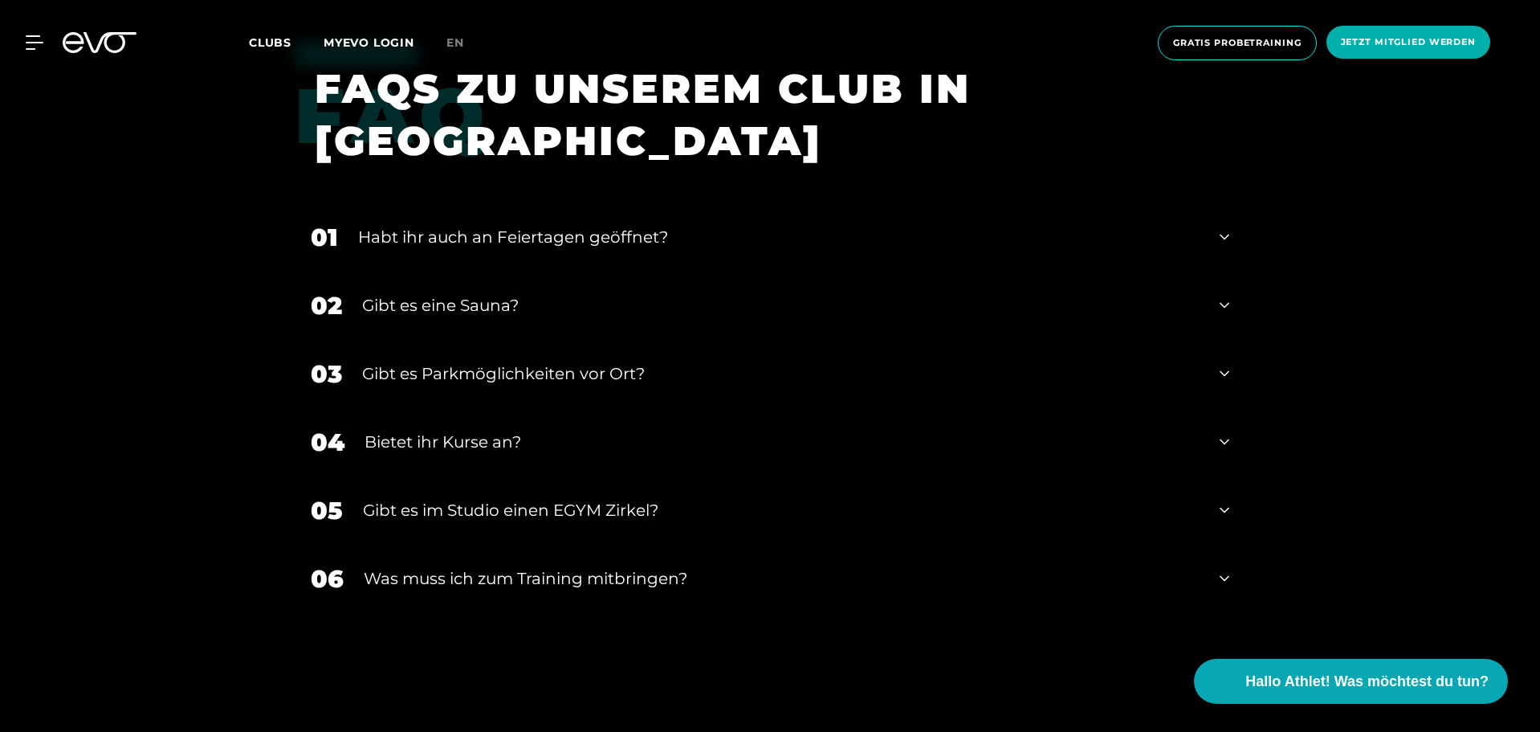
scroll to position [5622, 0]
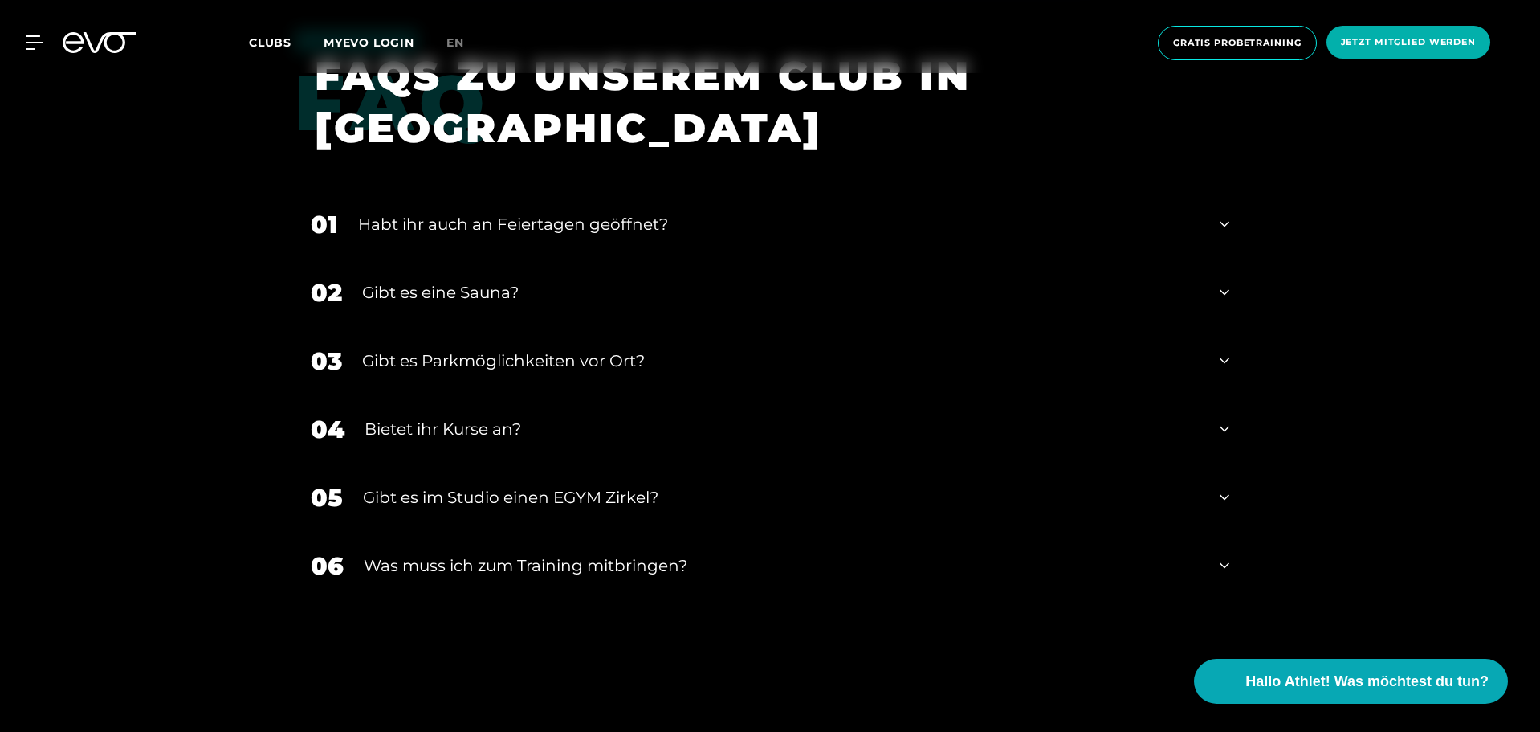
click at [1230, 212] on div "01 Habt ihr auch an Feiertagen geöffnet?" at bounding box center [770, 224] width 951 height 68
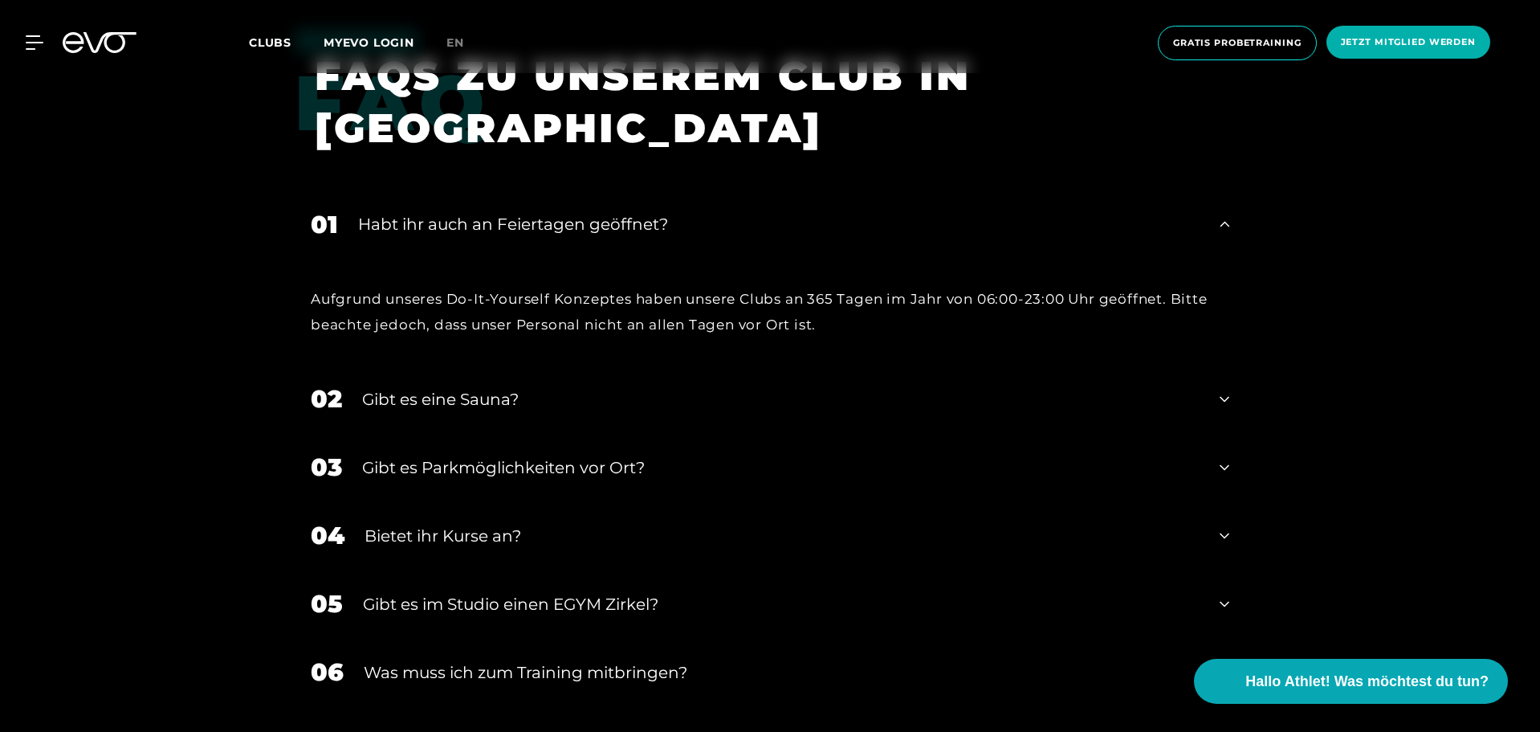
click at [1230, 212] on div "01 Habt ihr auch an Feiertagen geöffnet?" at bounding box center [770, 224] width 951 height 68
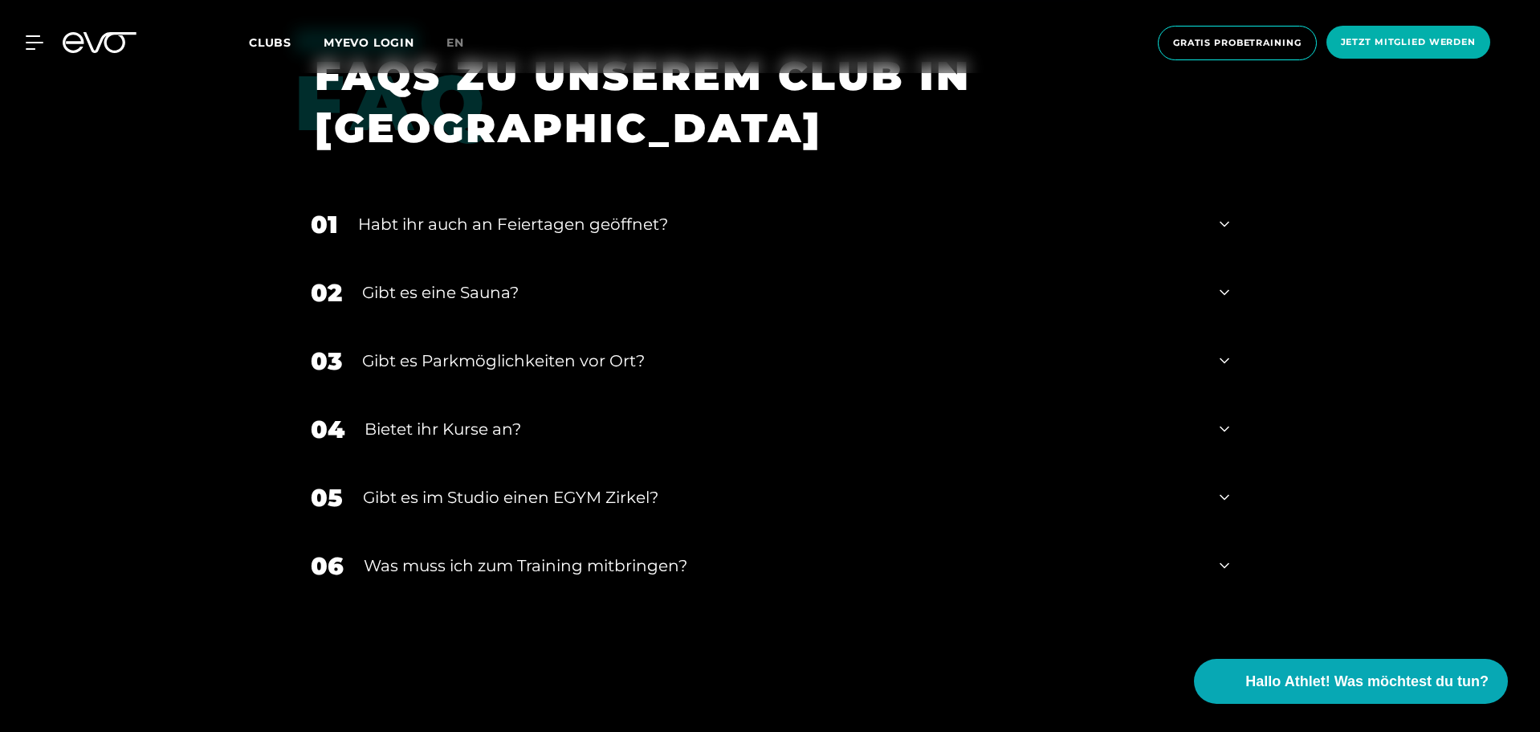
click at [1238, 266] on div "02 Gibt es eine Sauna?" at bounding box center [770, 293] width 951 height 68
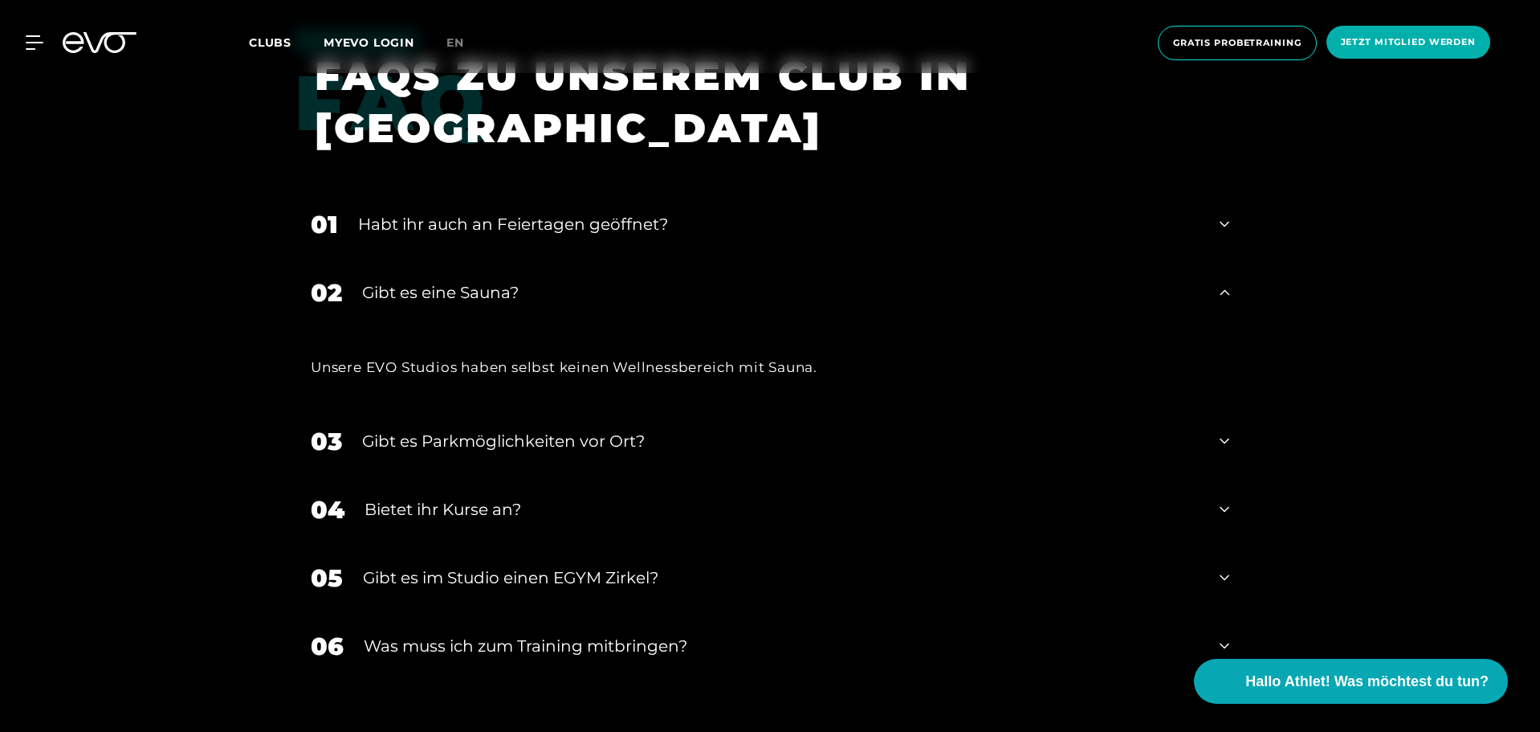
click at [1235, 277] on div "02 Gibt es eine Sauna?" at bounding box center [770, 293] width 951 height 68
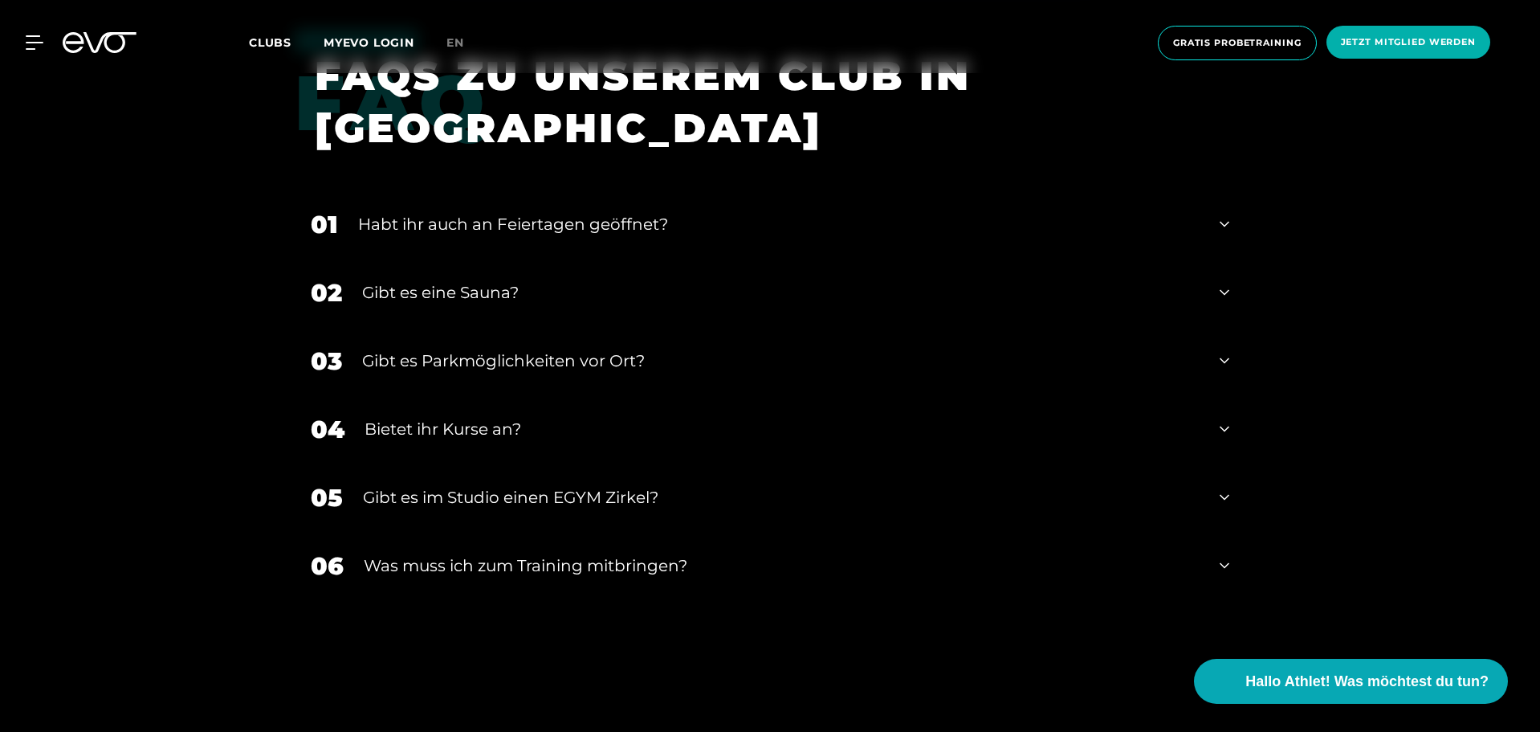
click at [1229, 419] on icon at bounding box center [1225, 428] width 10 height 19
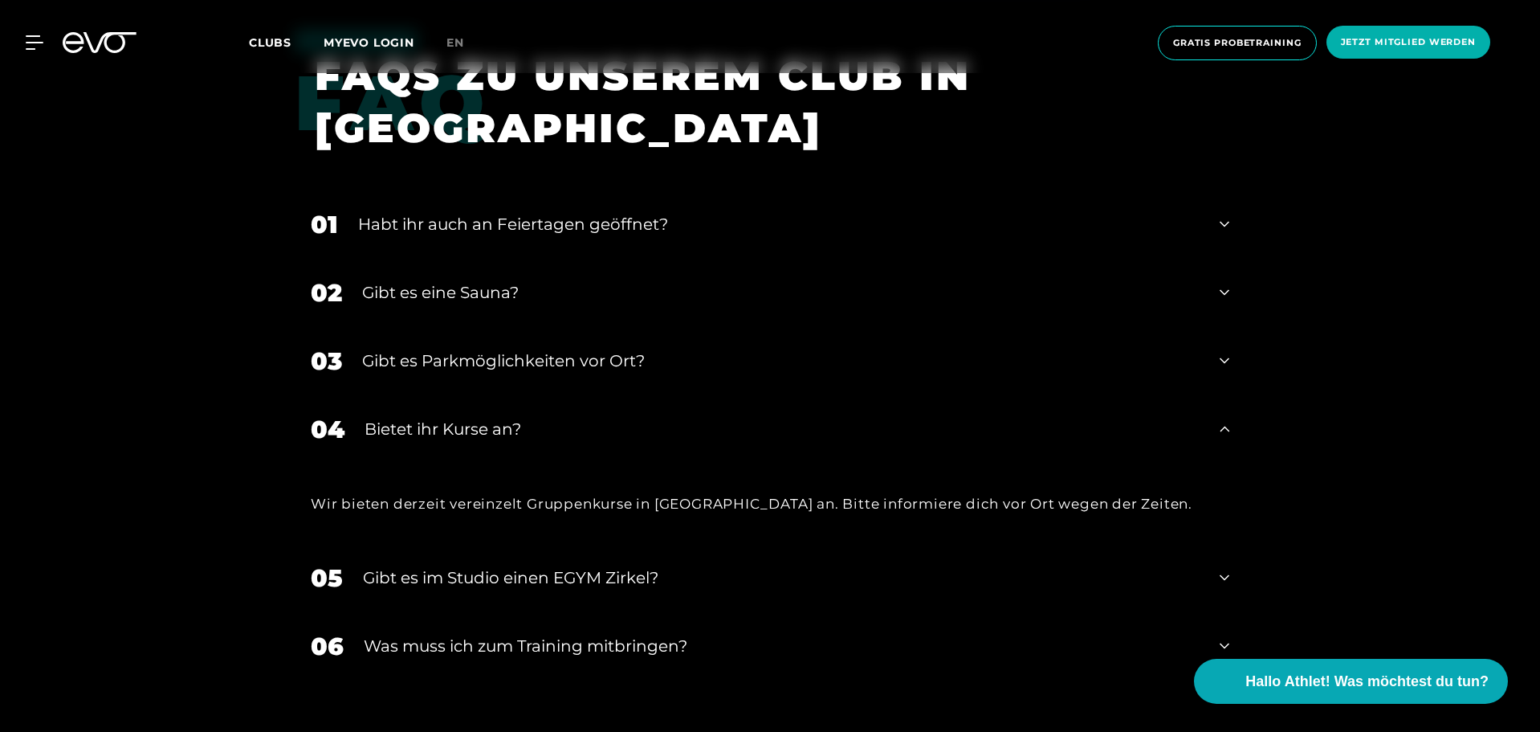
click at [1229, 419] on icon at bounding box center [1225, 428] width 10 height 19
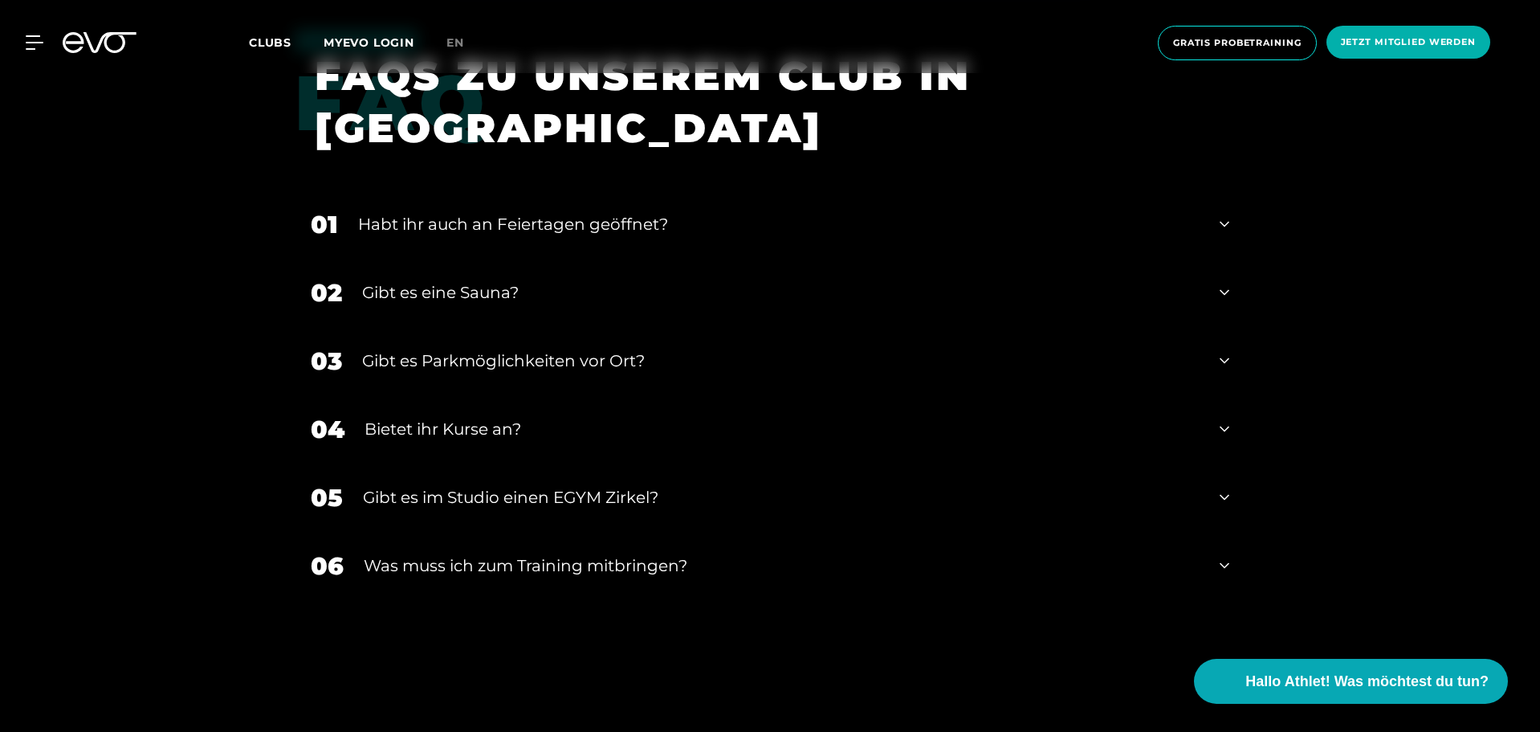
click at [1217, 483] on div "05 Gibt es im Studio einen EGYM Zirkel?" at bounding box center [770, 497] width 951 height 68
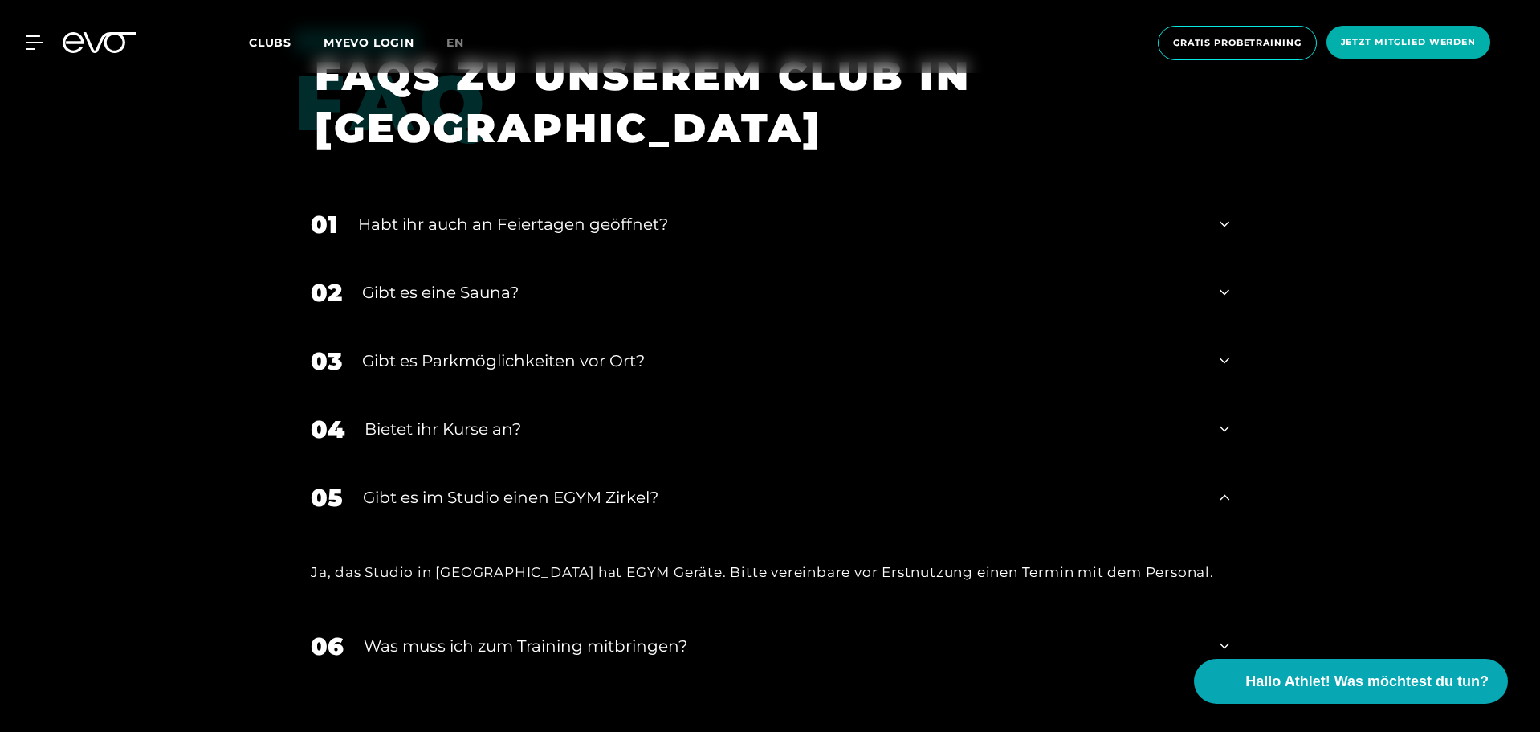
click at [1215, 478] on div "05 Gibt es im Studio einen EGYM Zirkel?" at bounding box center [770, 497] width 951 height 68
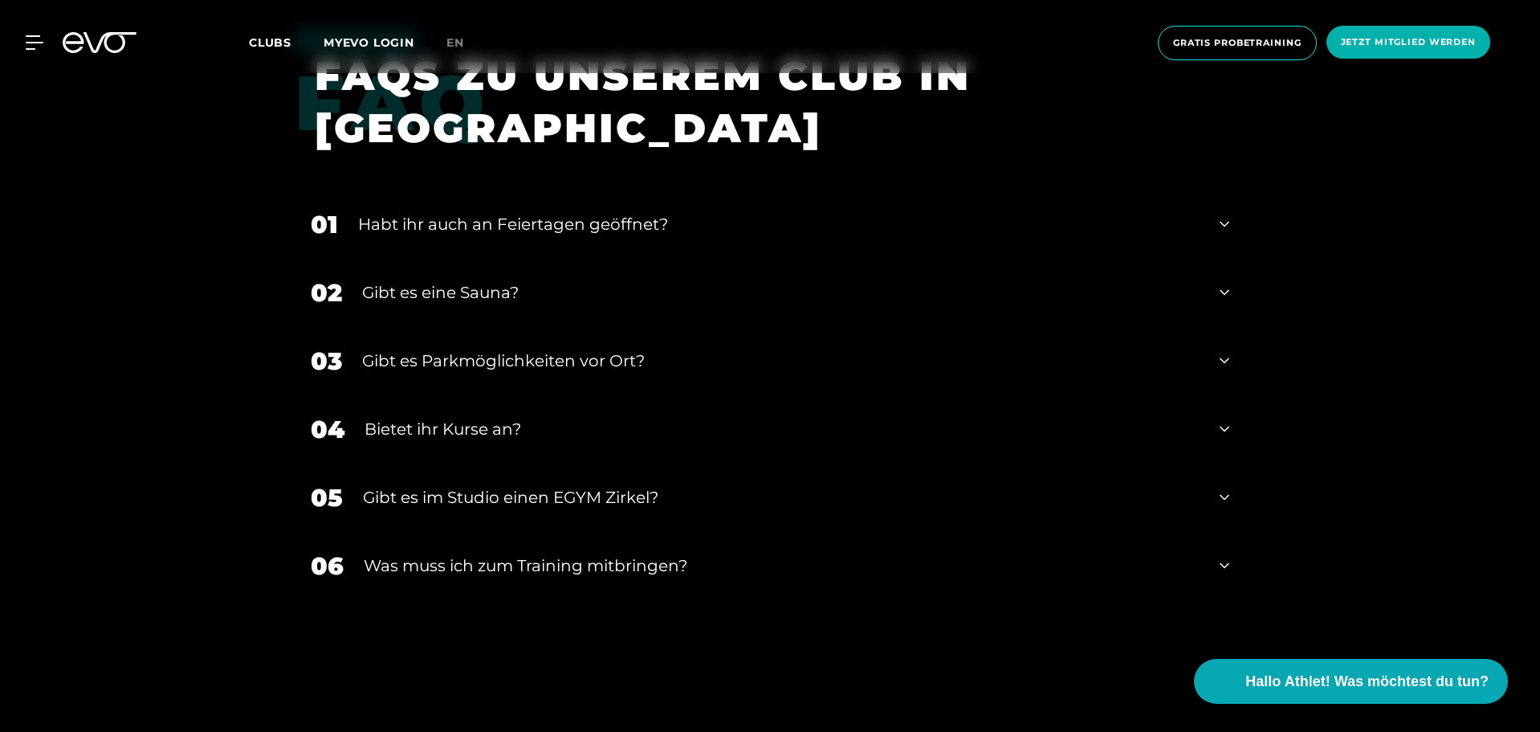
click at [1220, 556] on icon at bounding box center [1225, 565] width 10 height 19
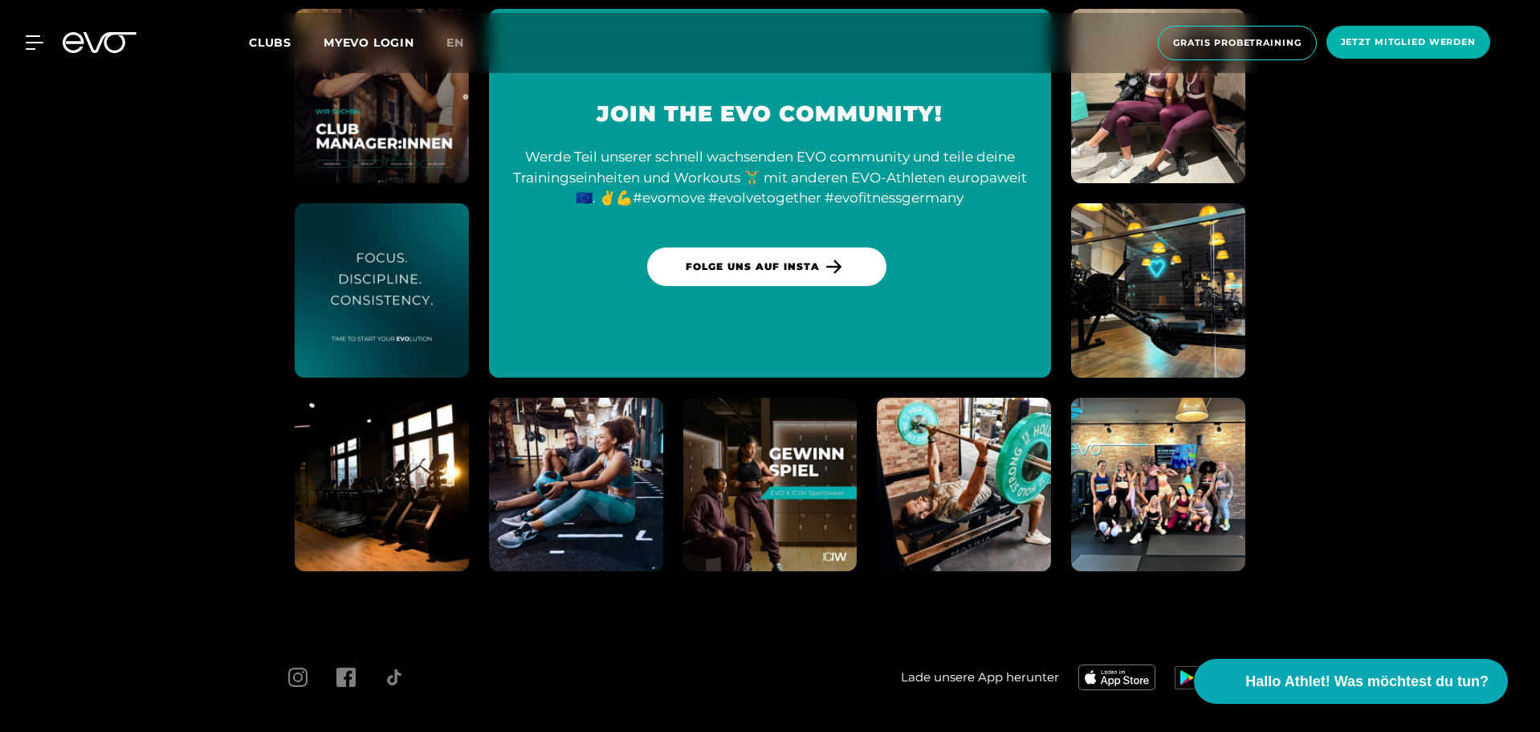
scroll to position [6714, 0]
